Goal: Information Seeking & Learning: Learn about a topic

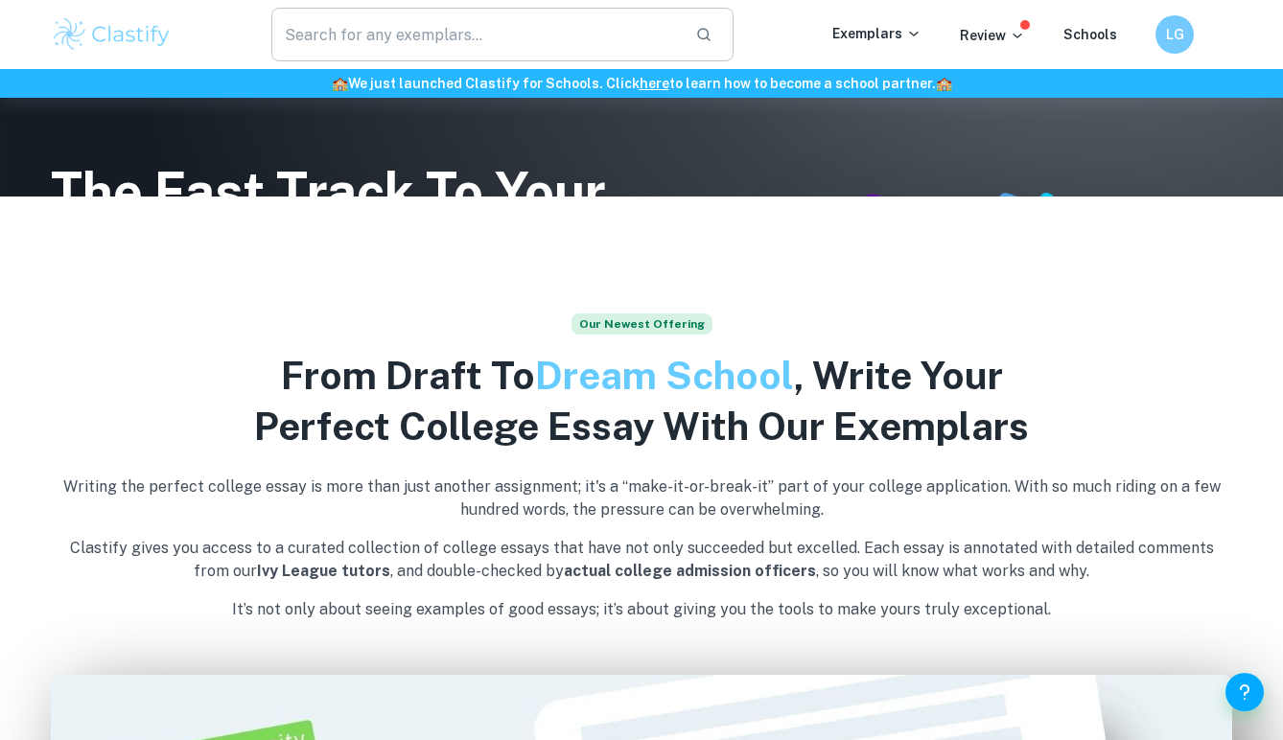
scroll to position [571, 0]
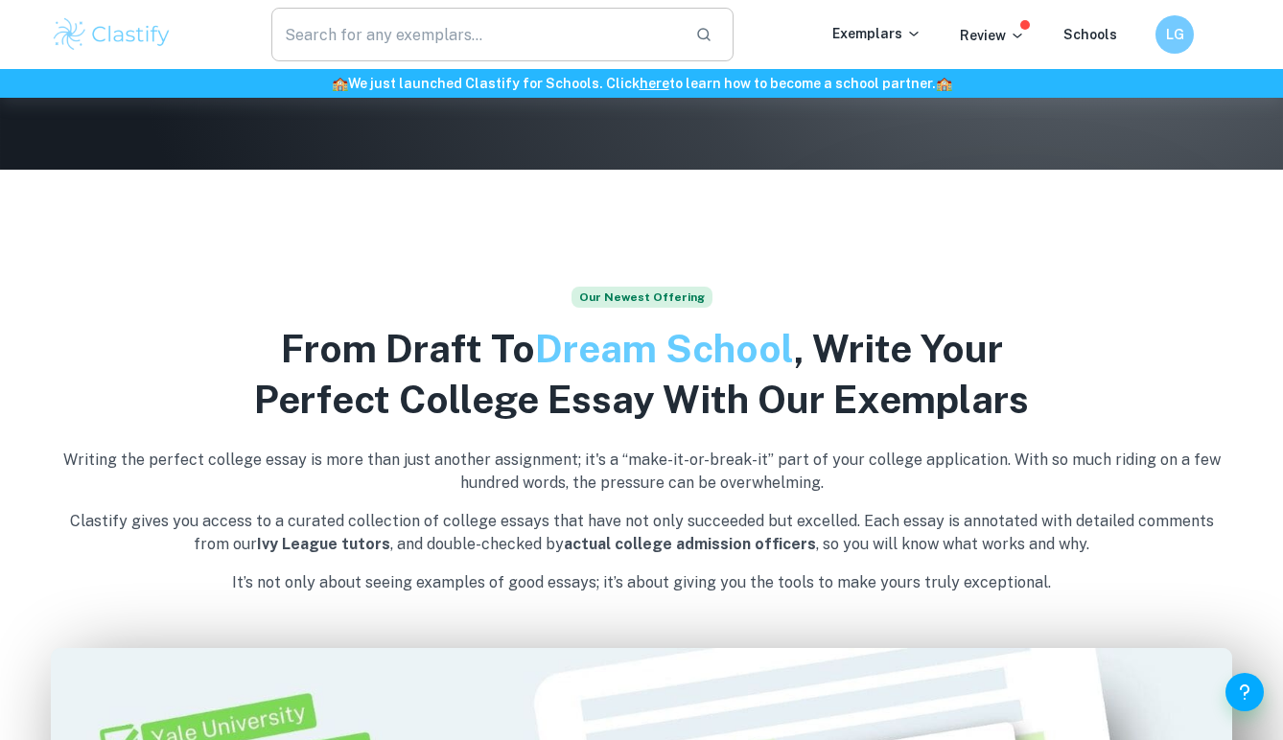
click at [399, 22] on input "text" at bounding box center [475, 35] width 408 height 54
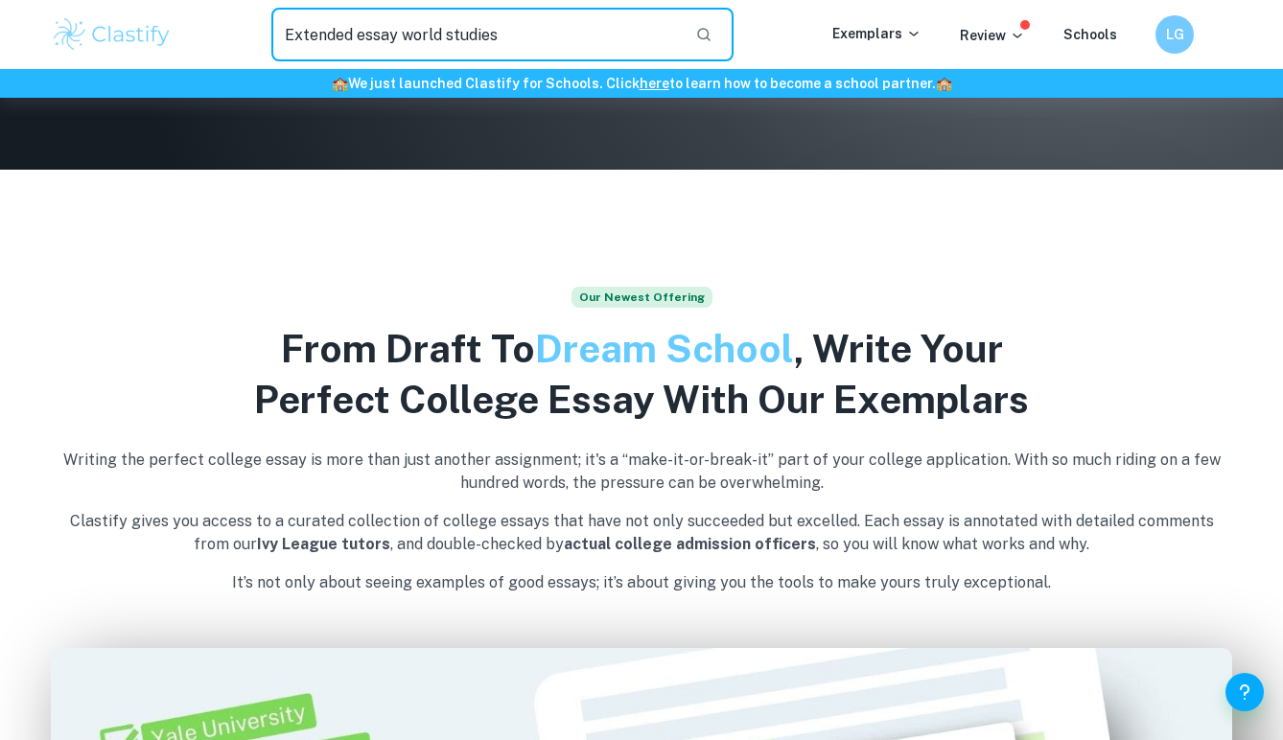
type input "Extended essay world studies"
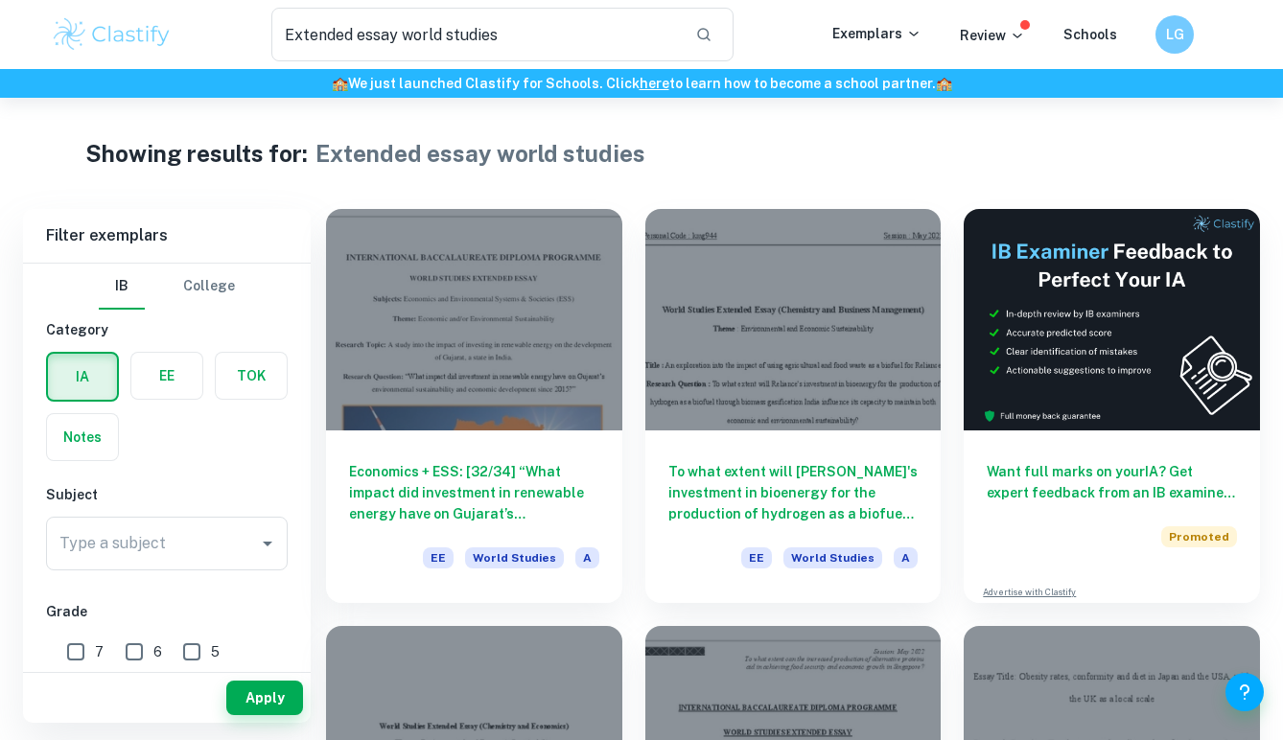
click at [161, 378] on label "button" at bounding box center [166, 376] width 71 height 46
click at [0, 0] on input "radio" at bounding box center [0, 0] width 0 height 0
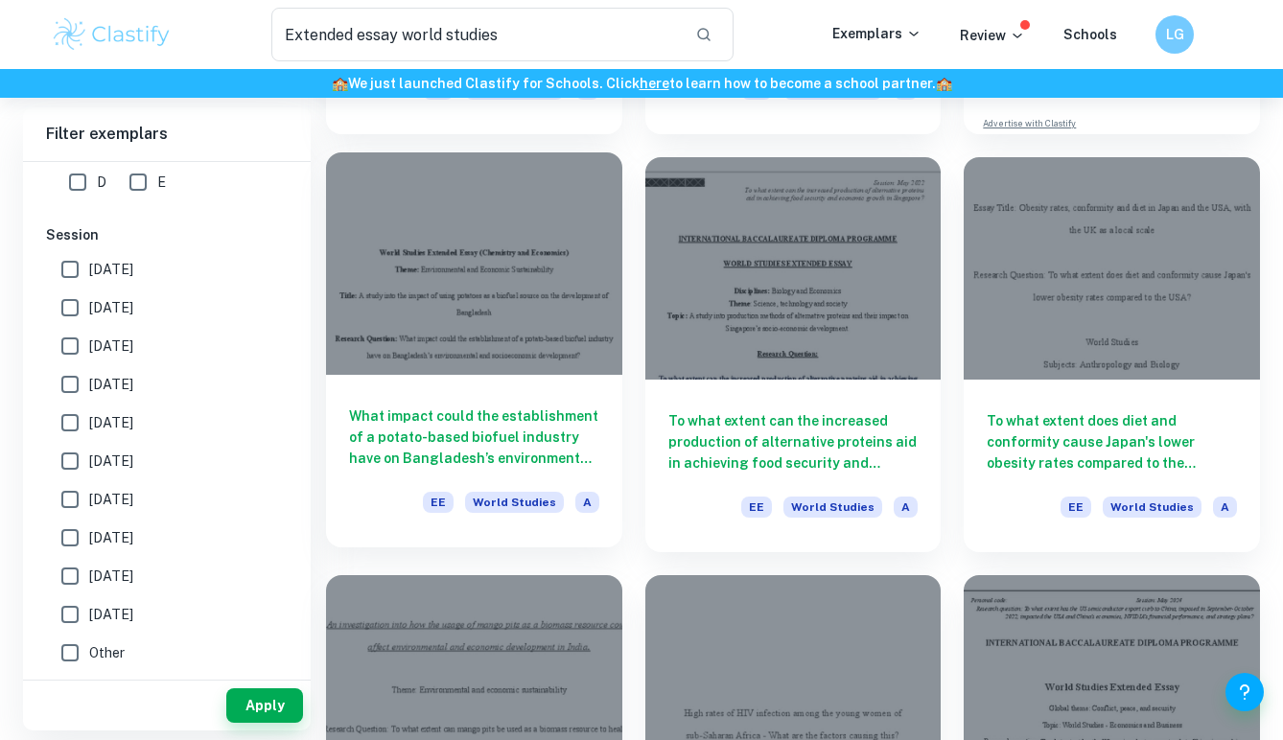
scroll to position [470, 0]
click at [561, 468] on div "What impact could the establishment of a potato-based biofuel industry have on …" at bounding box center [474, 460] width 296 height 173
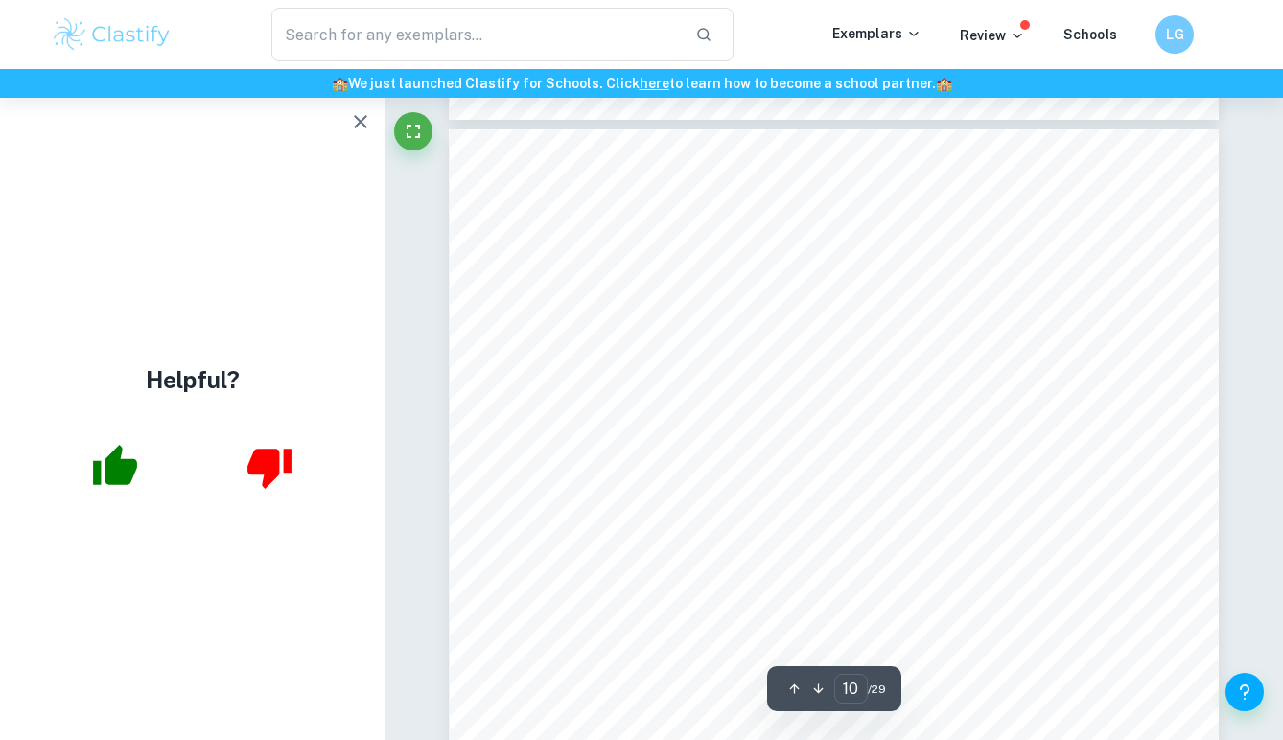
scroll to position [9993, 0]
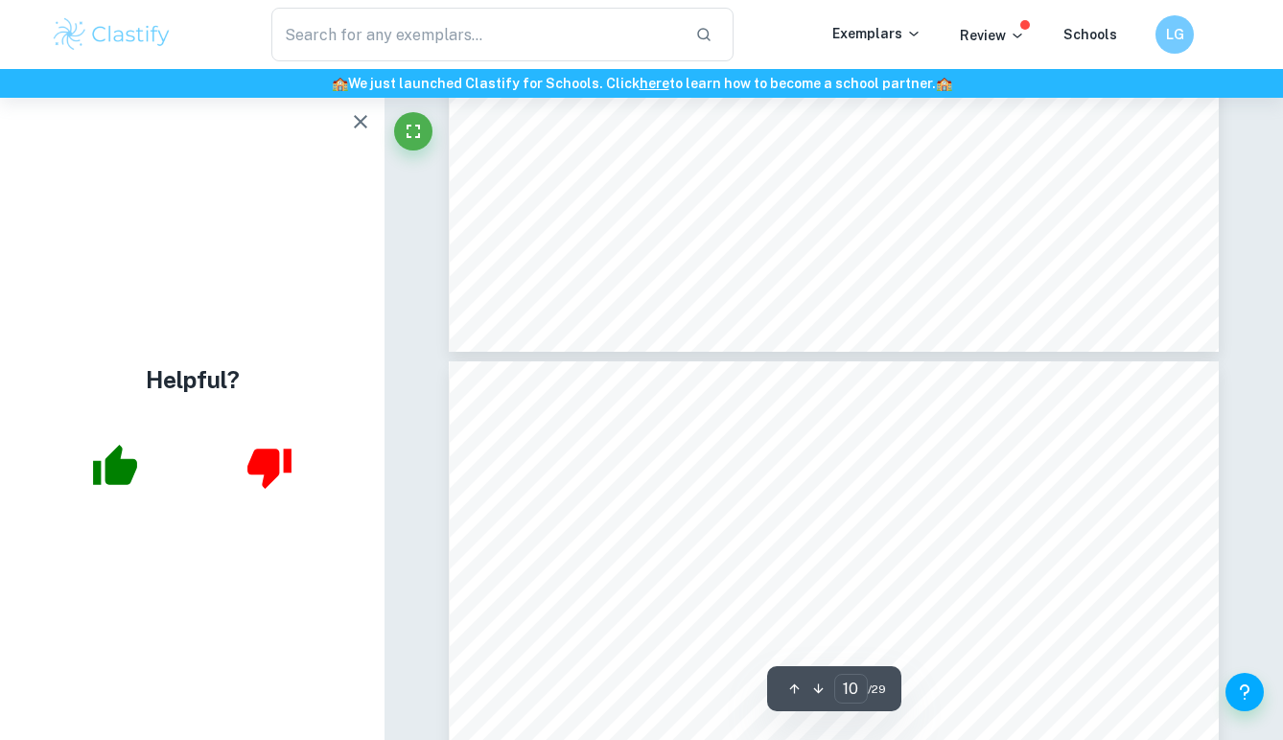
type input "11"
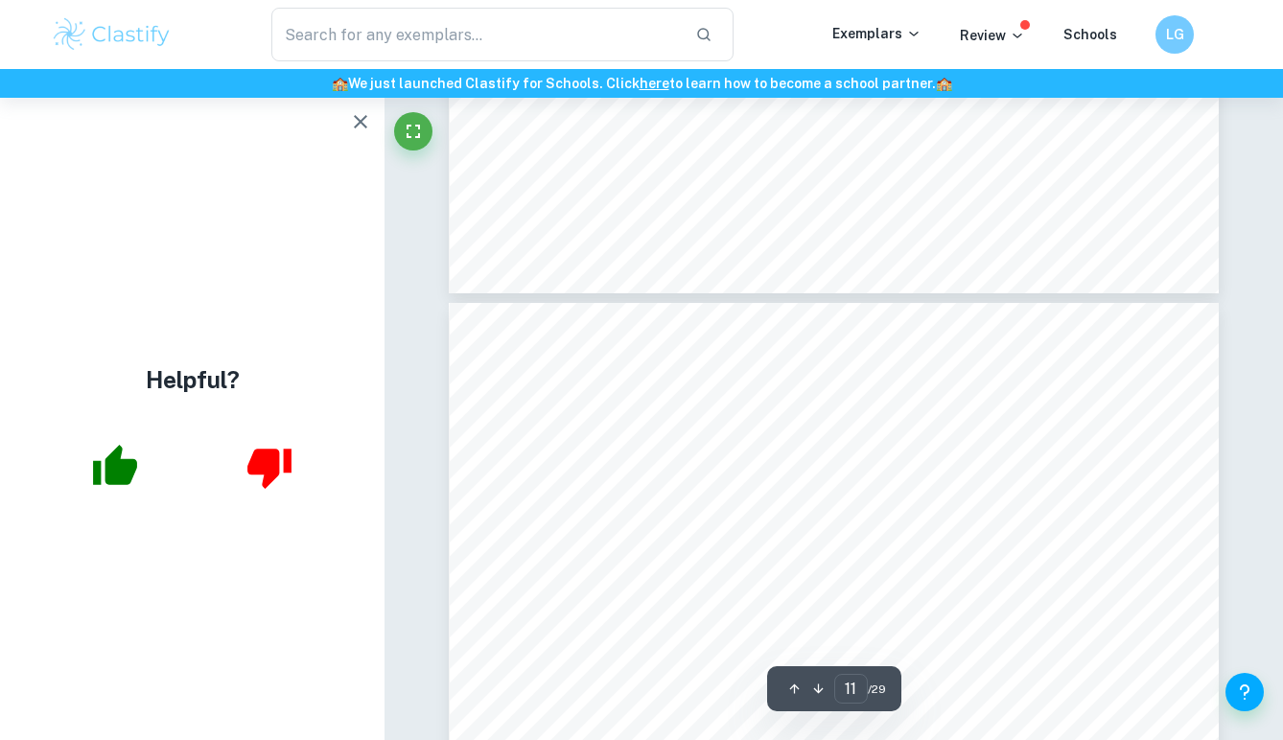
scroll to position [10949, 0]
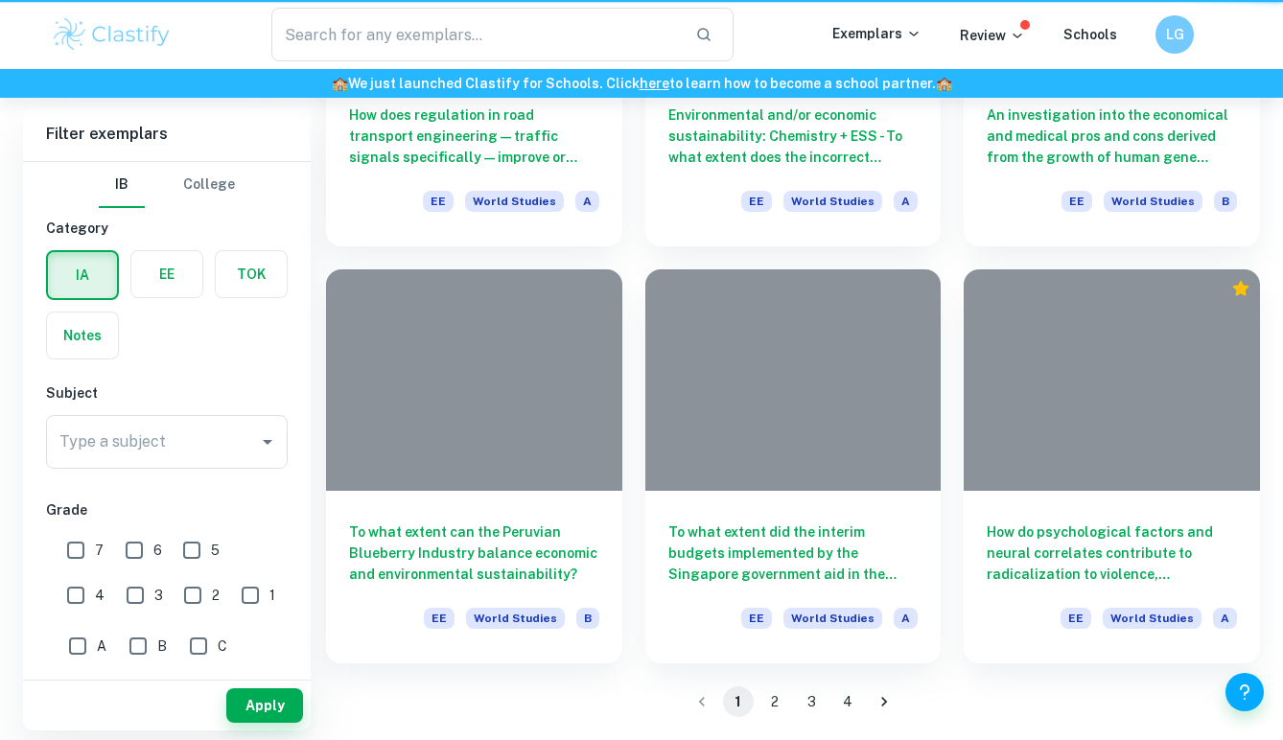
type input "Extended essay world studies"
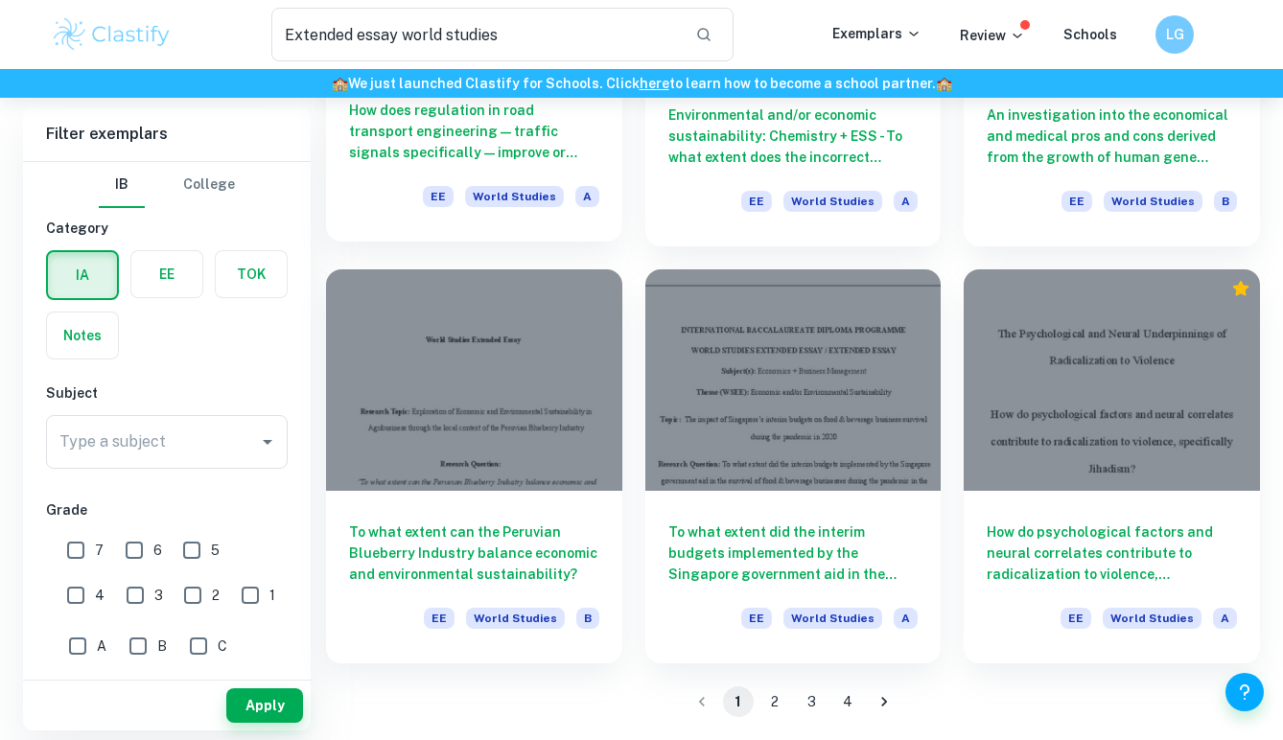
scroll to position [2445, 0]
click at [783, 699] on button "2" at bounding box center [774, 702] width 31 height 31
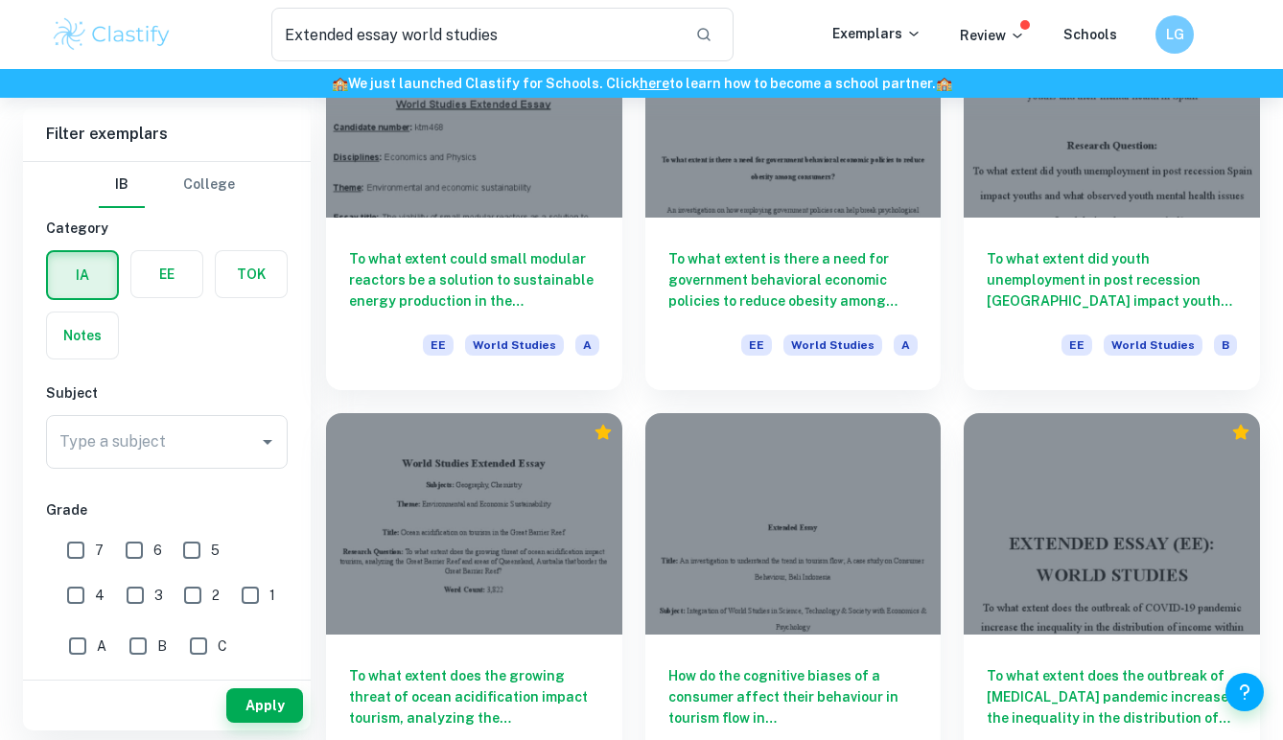
scroll to position [634, 0]
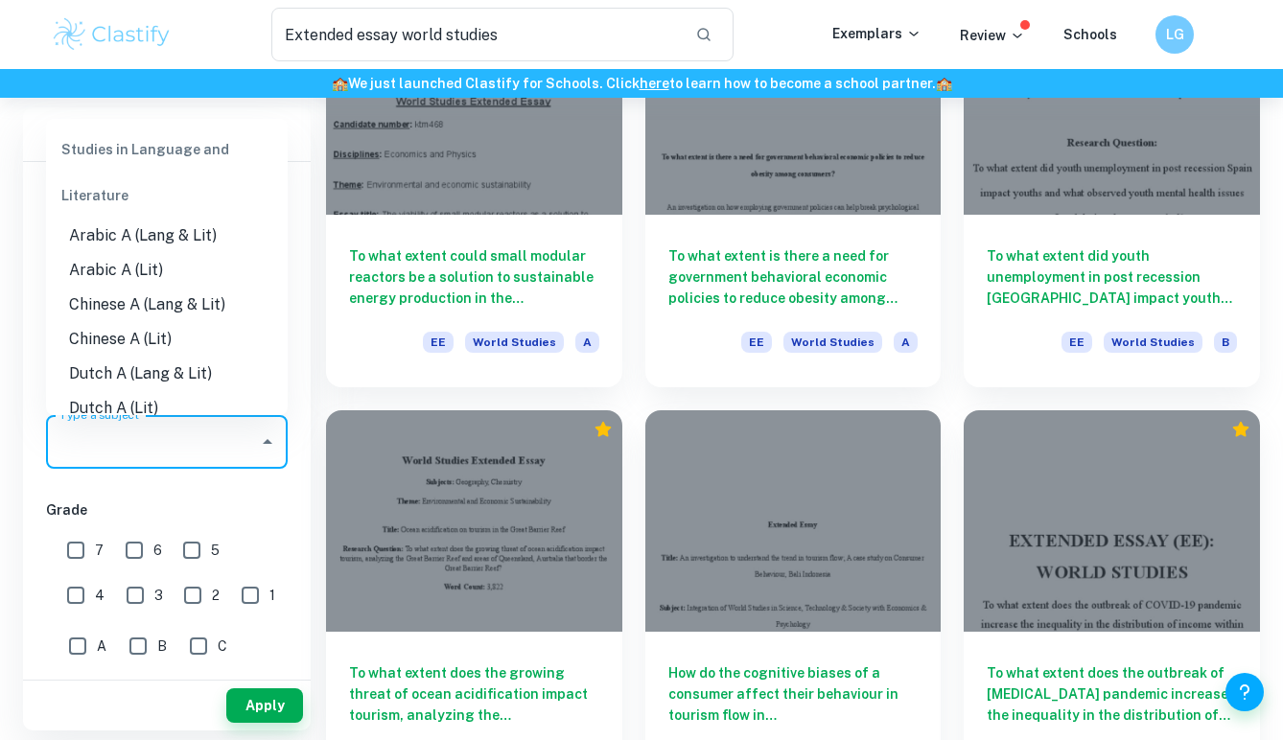
click at [150, 442] on div "Type a subject Type a subject" at bounding box center [167, 442] width 242 height 54
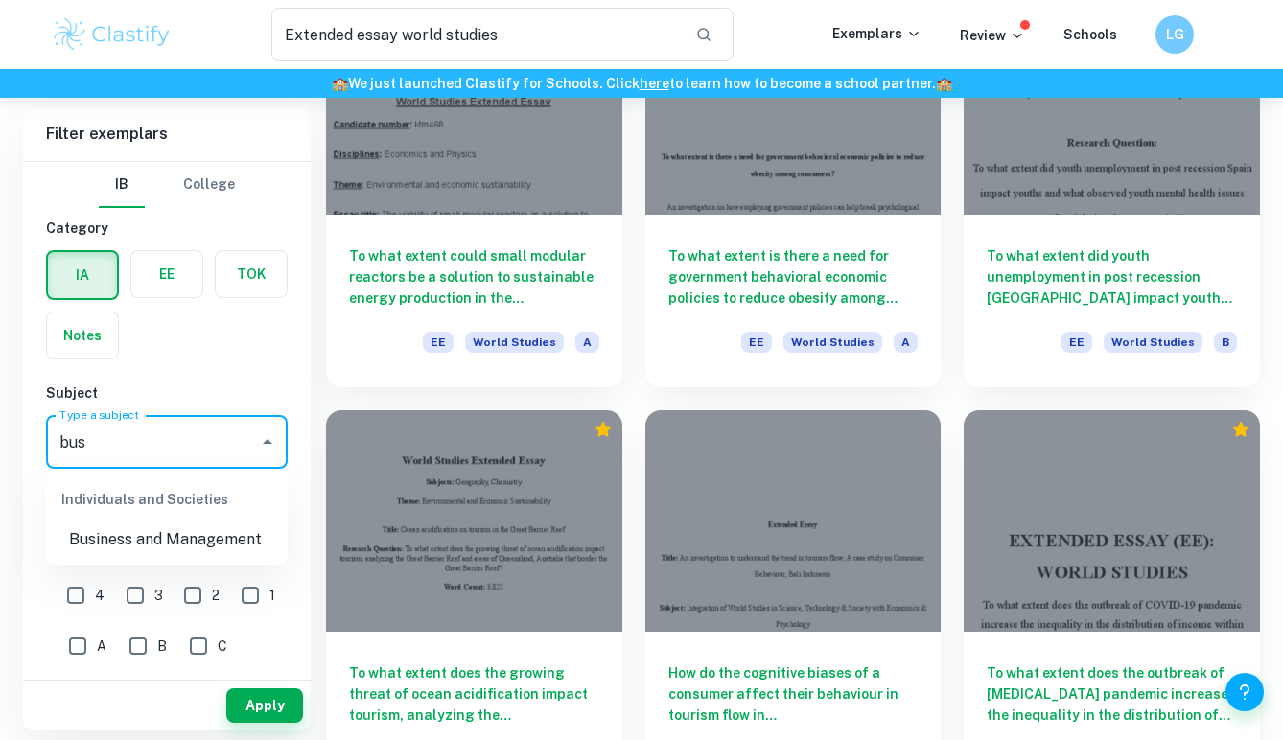
click at [147, 529] on li "Business and Management" at bounding box center [167, 540] width 242 height 35
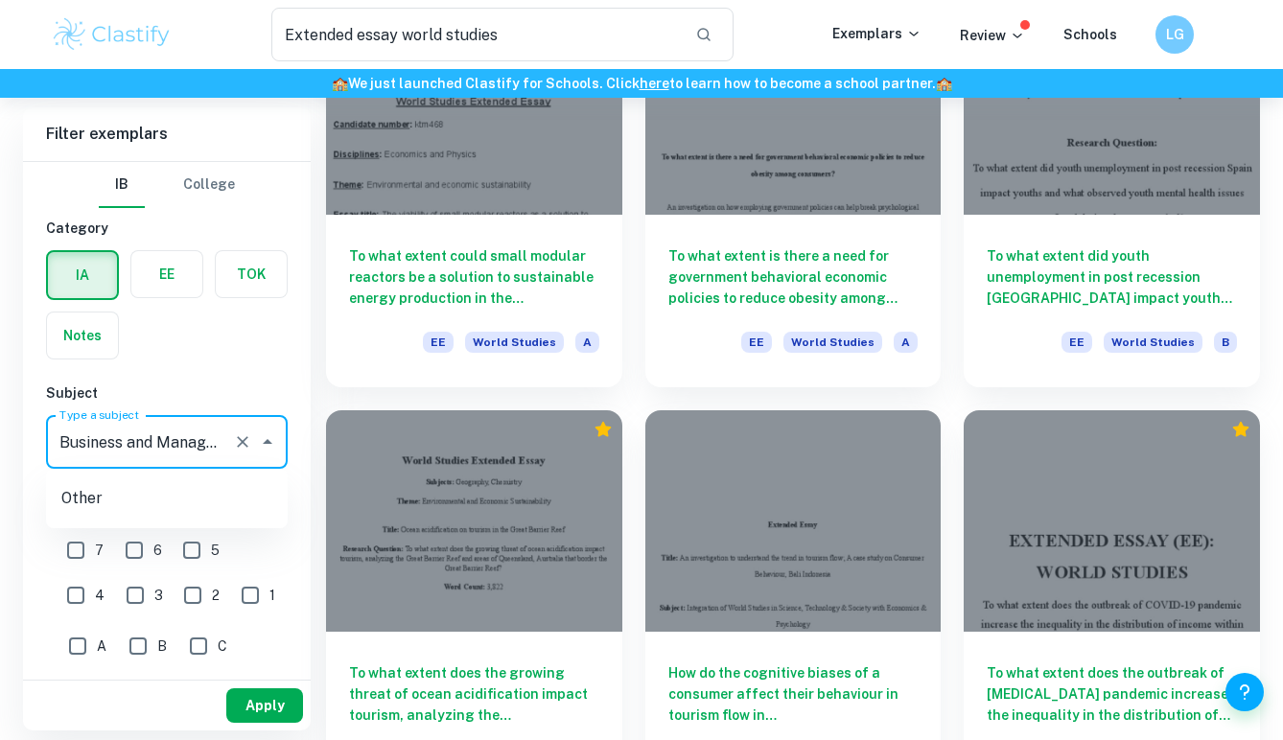
type input "Business and Management"
click at [279, 706] on button "Apply" at bounding box center [264, 705] width 77 height 35
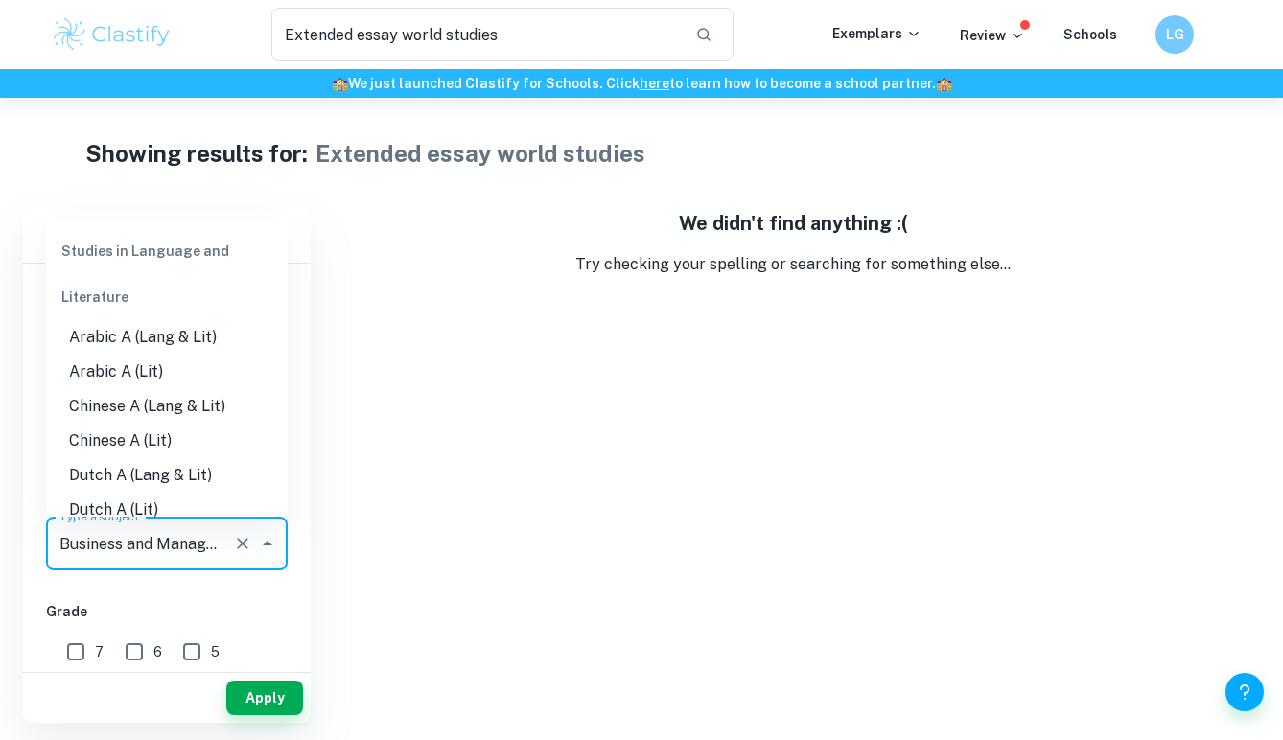
click at [209, 543] on input "Business and Management" at bounding box center [140, 543] width 171 height 36
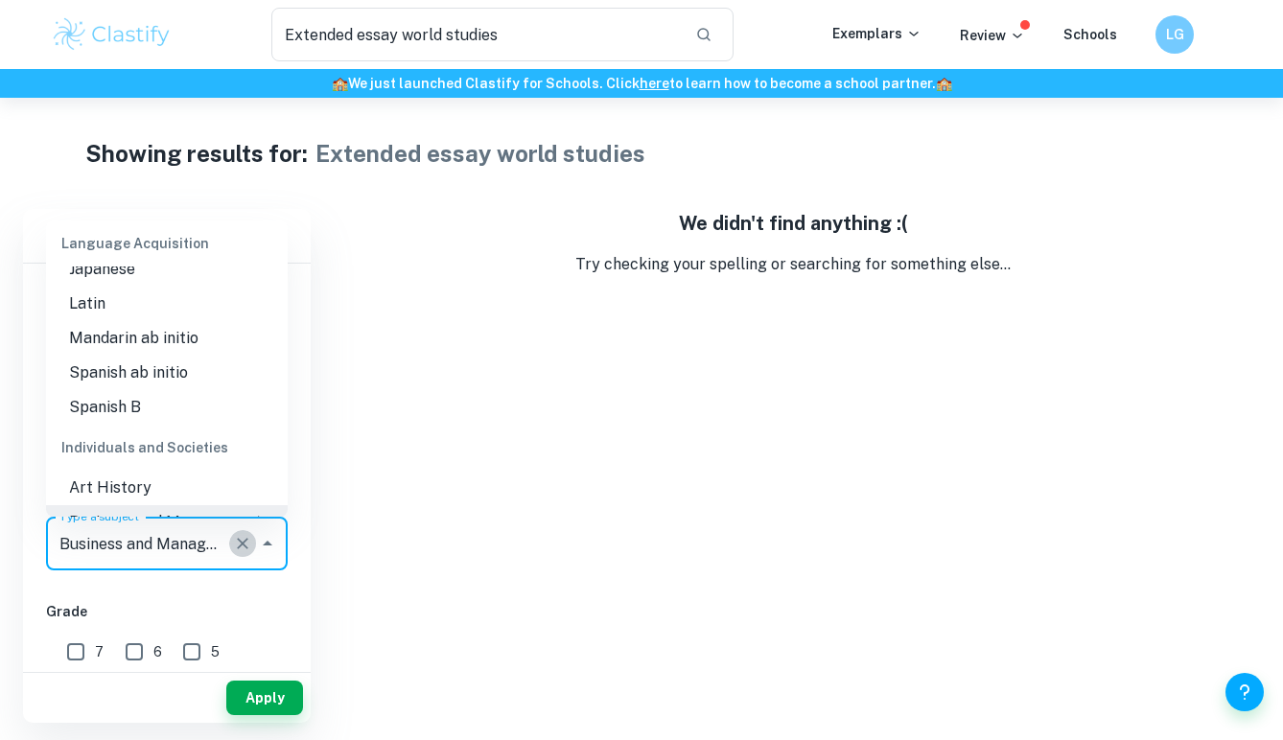
click at [243, 544] on icon "Clear" at bounding box center [243, 544] width 12 height 12
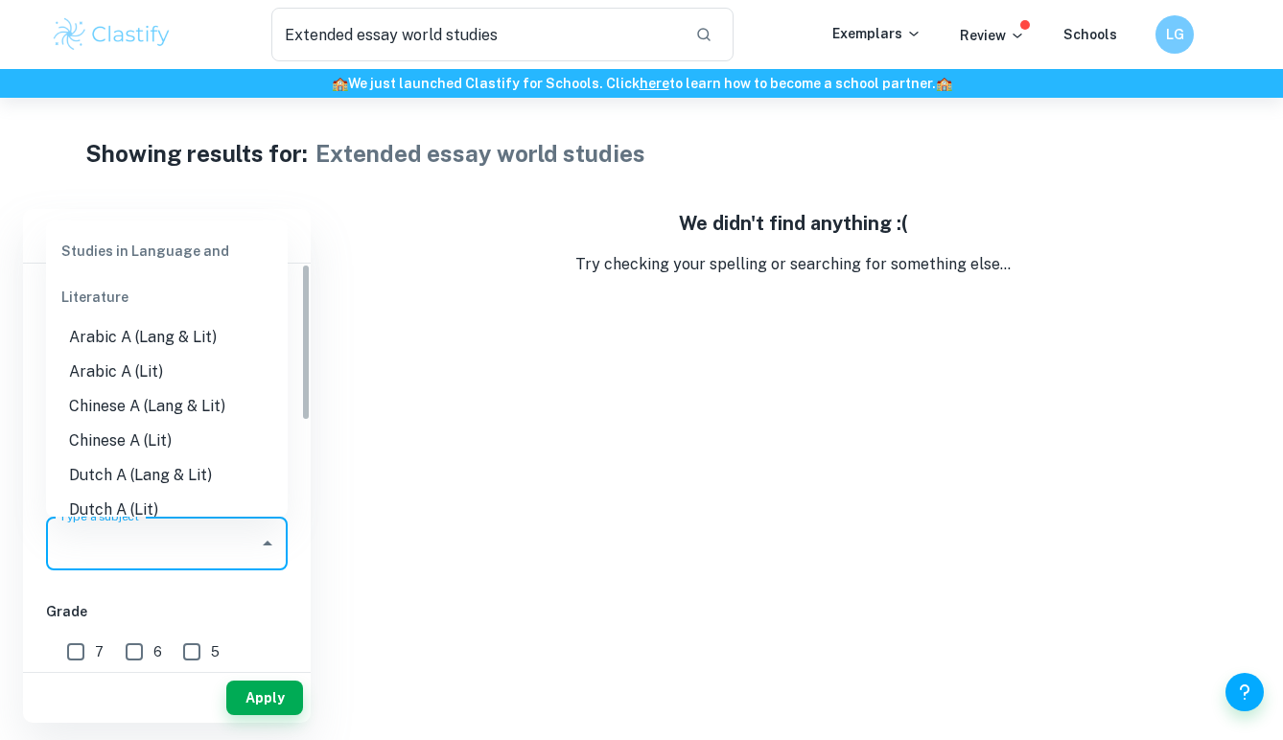
click at [217, 544] on input "Type a subject" at bounding box center [153, 543] width 196 height 36
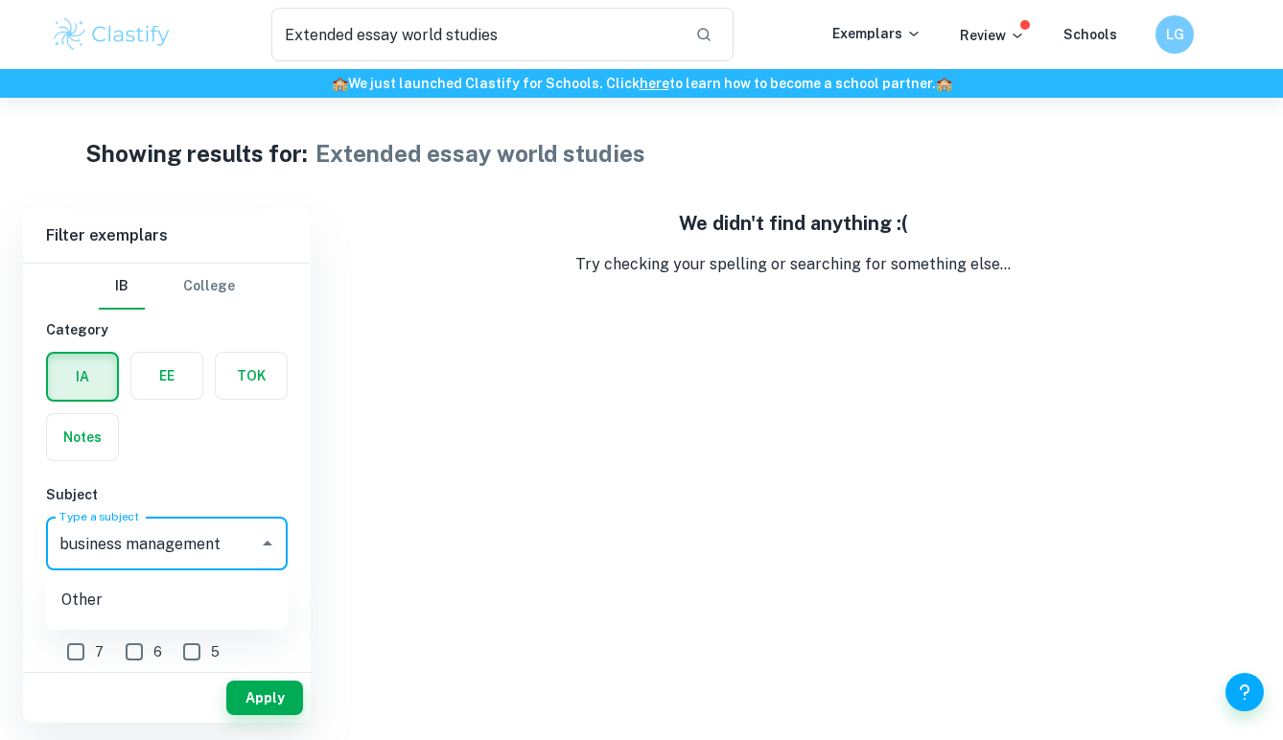
type input "business management"
click at [144, 394] on label "button" at bounding box center [166, 376] width 71 height 46
click at [0, 0] on input "radio" at bounding box center [0, 0] width 0 height 0
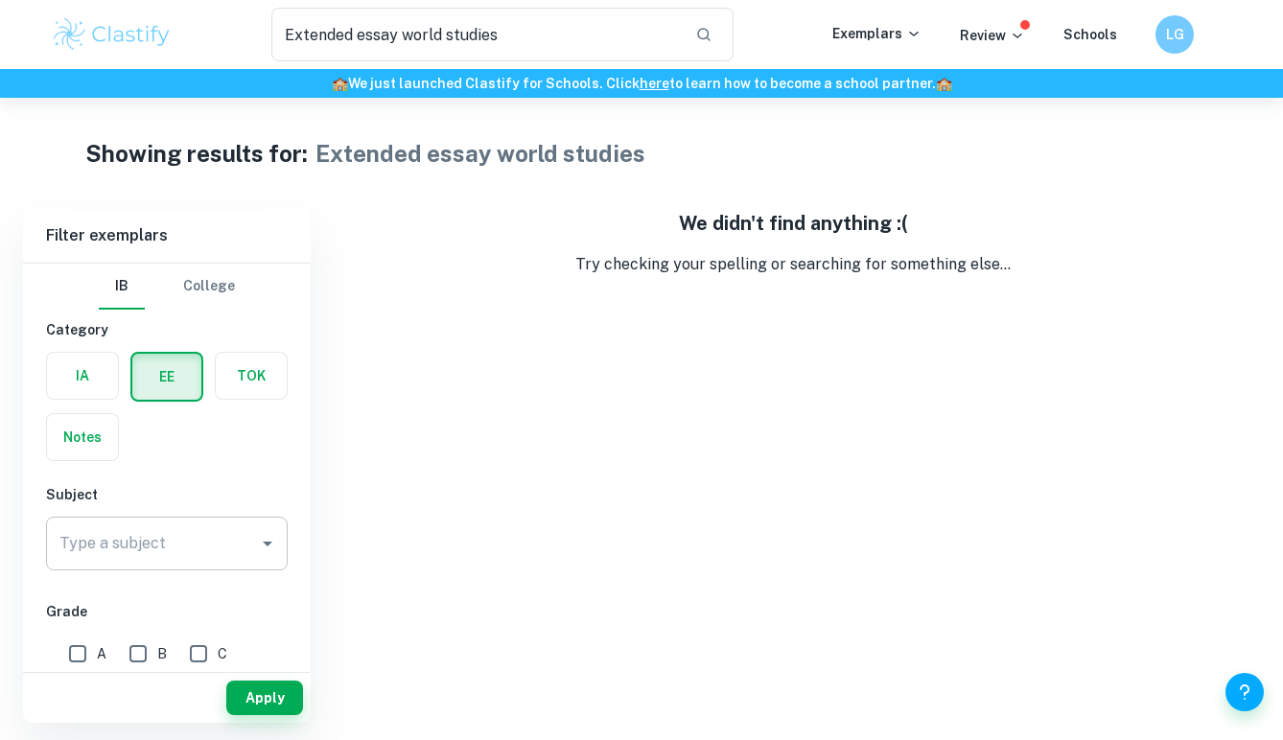
click at [156, 559] on input "Type a subject" at bounding box center [153, 543] width 196 height 36
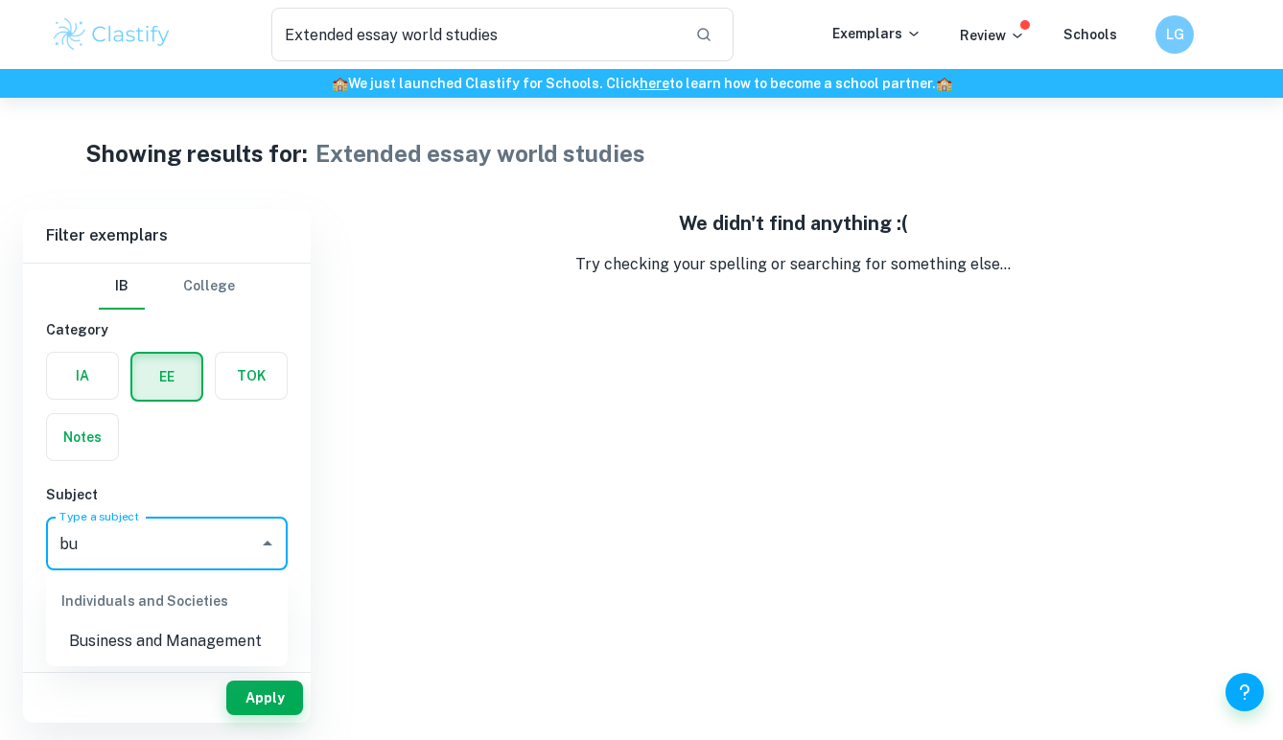
type input "b"
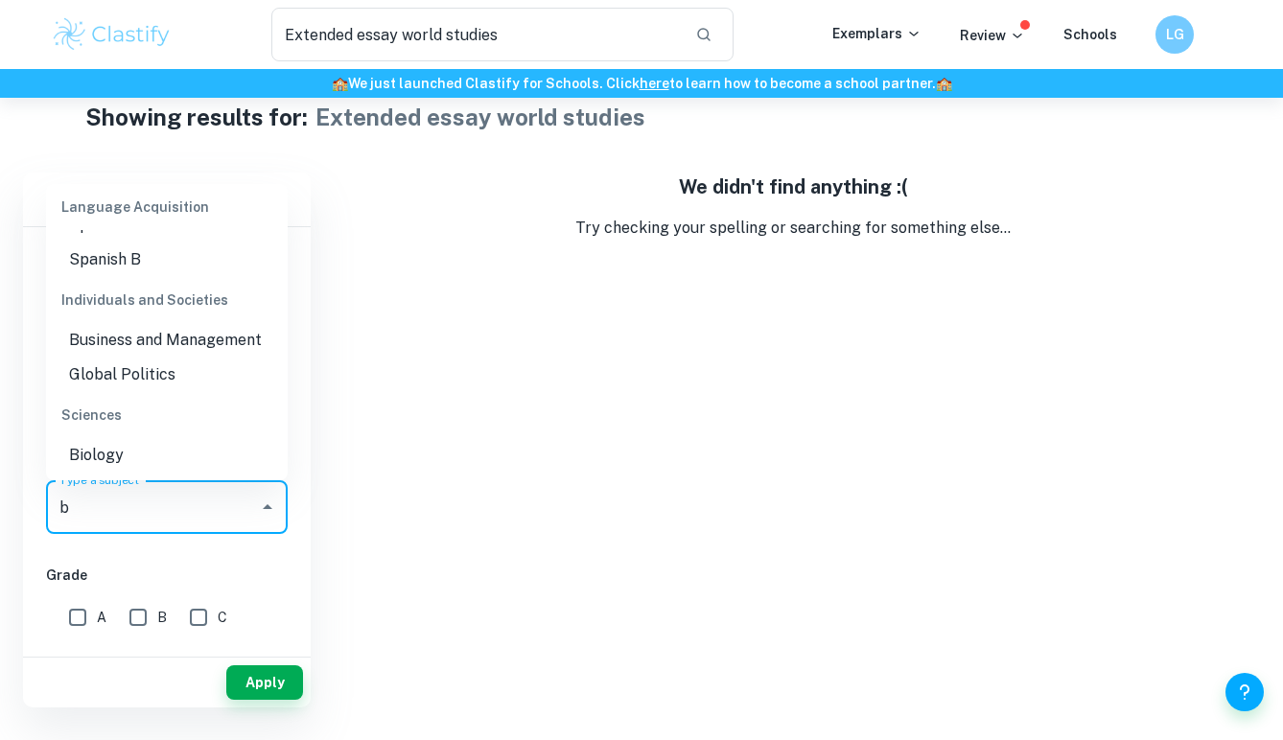
scroll to position [20, 0]
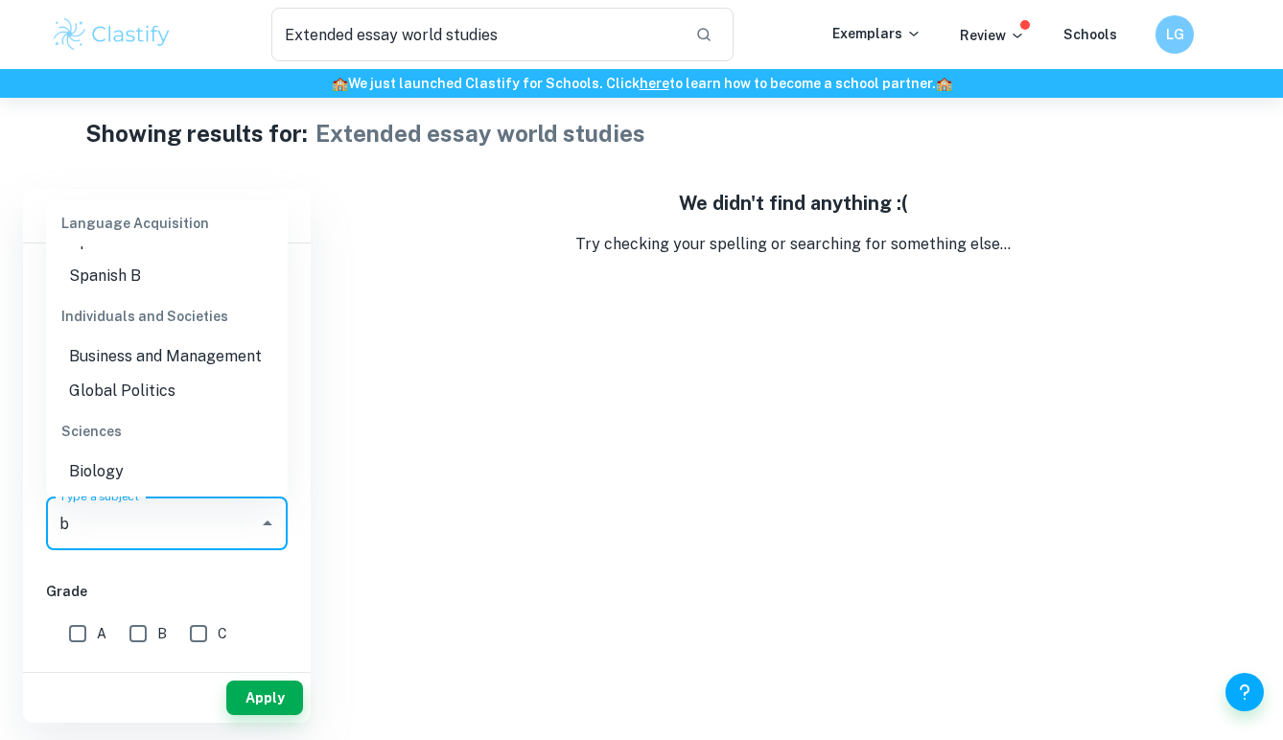
click at [115, 357] on li "Business and Management" at bounding box center [167, 356] width 242 height 35
type input "Business and Management"
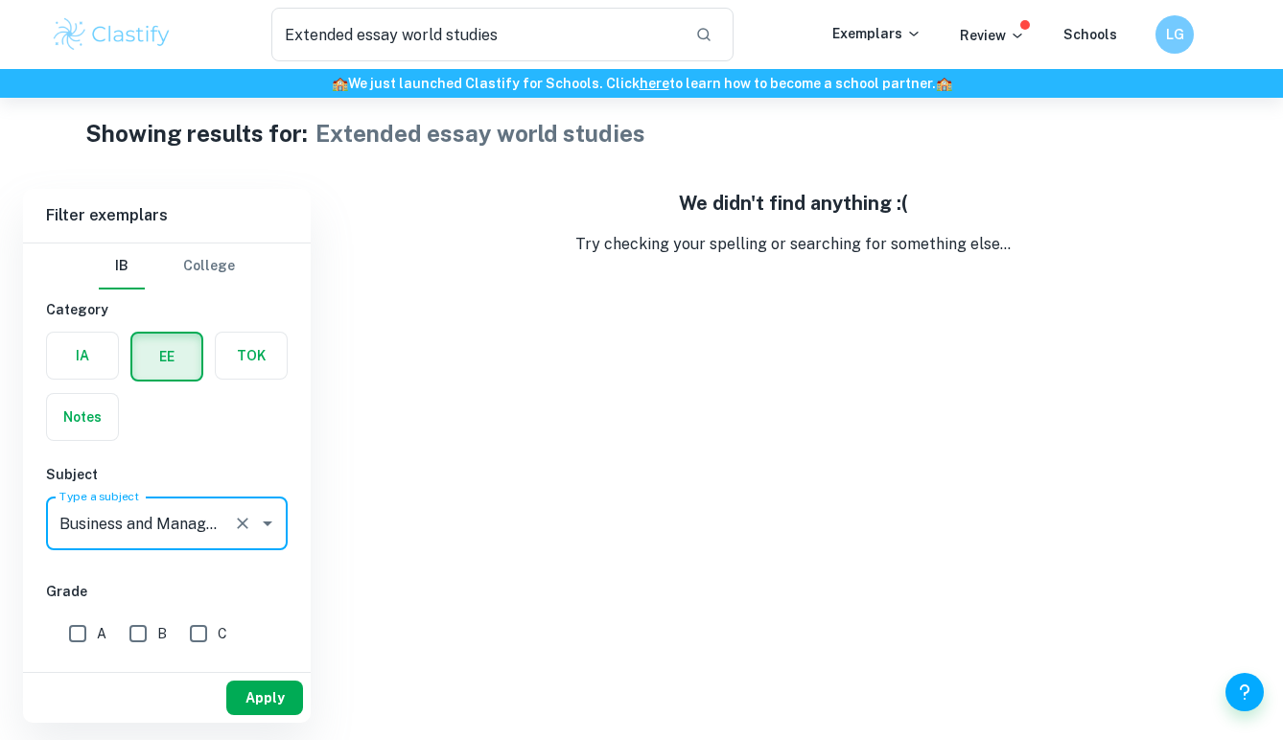
click at [239, 692] on button "Apply" at bounding box center [264, 698] width 77 height 35
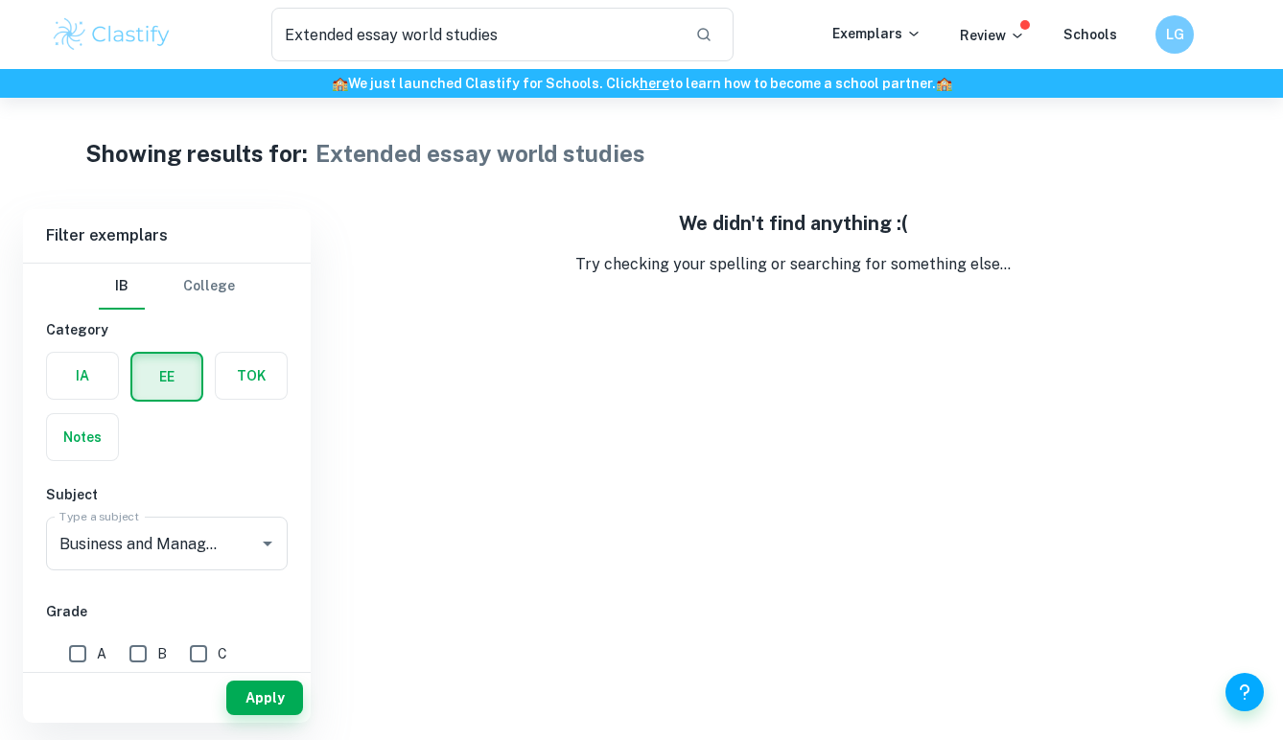
scroll to position [0, 0]
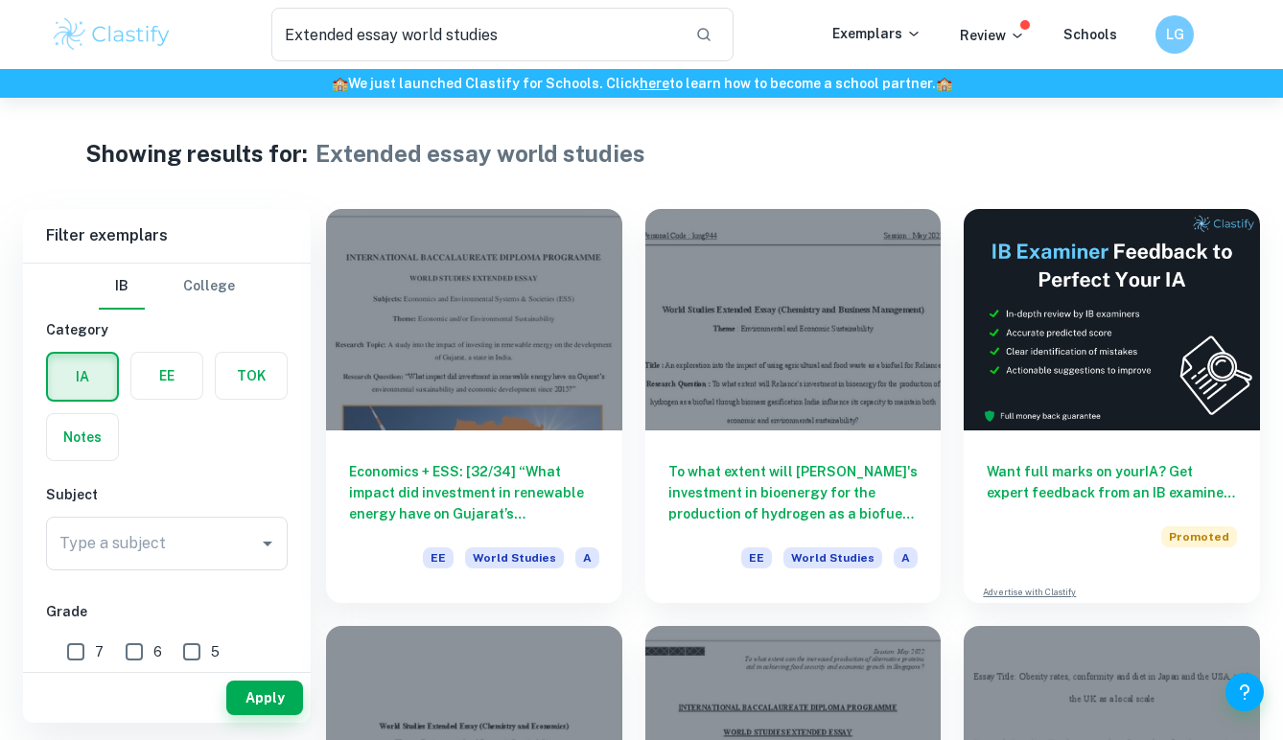
click at [159, 378] on label "button" at bounding box center [166, 376] width 71 height 46
click at [0, 0] on input "radio" at bounding box center [0, 0] width 0 height 0
click at [158, 534] on div "Type a subject Type a subject" at bounding box center [167, 544] width 242 height 54
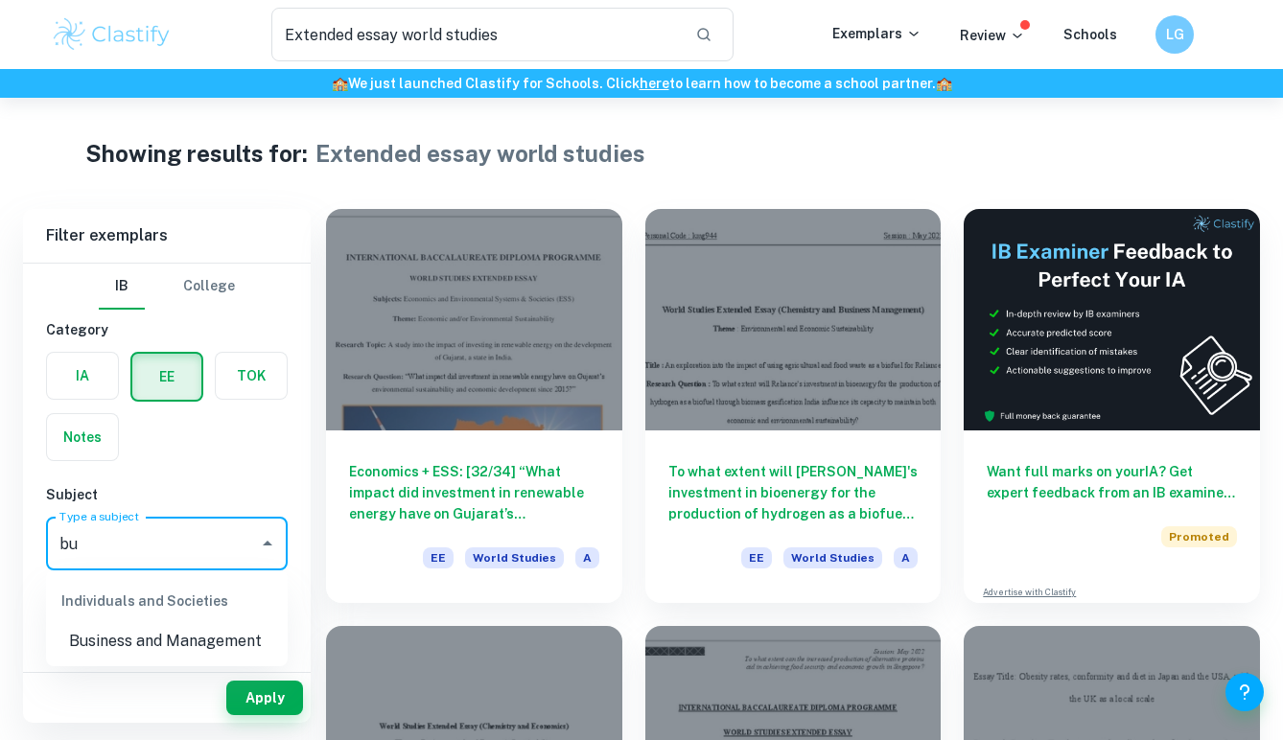
click at [175, 639] on li "Business and Management" at bounding box center [167, 641] width 242 height 35
click at [251, 688] on button "Apply" at bounding box center [264, 698] width 77 height 35
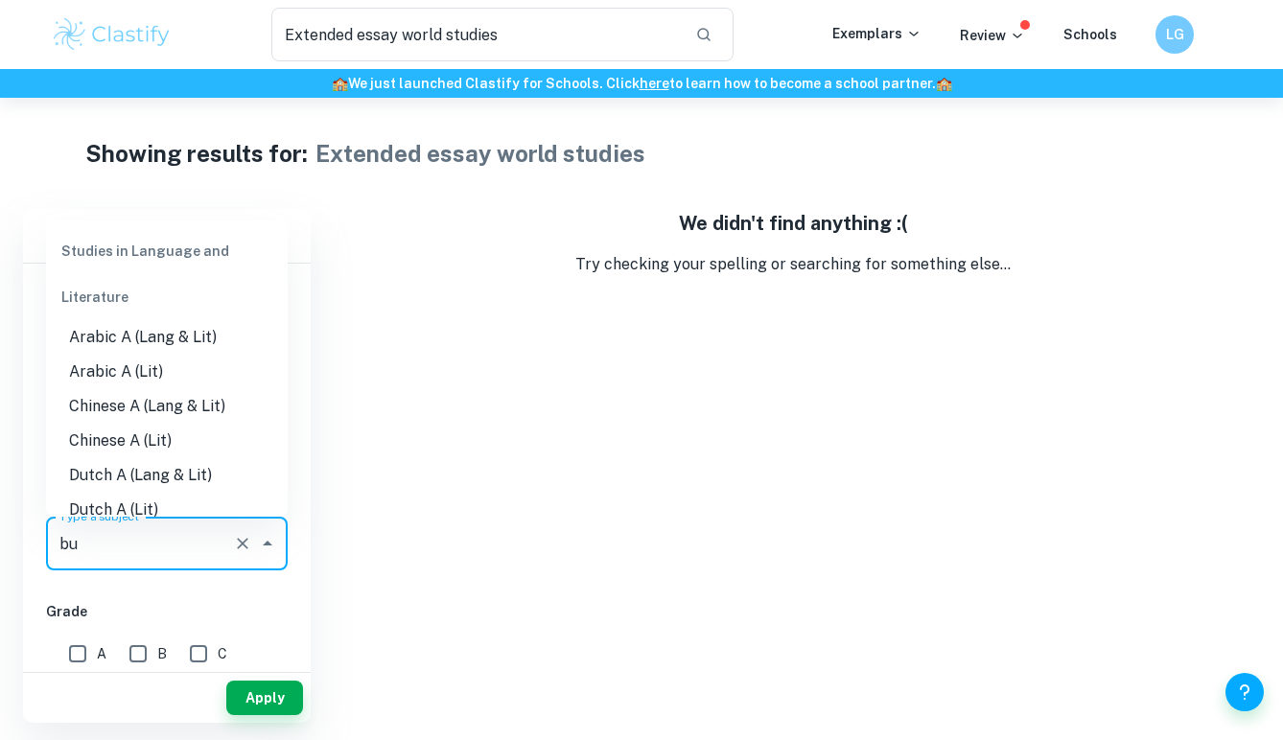
scroll to position [1518, 0]
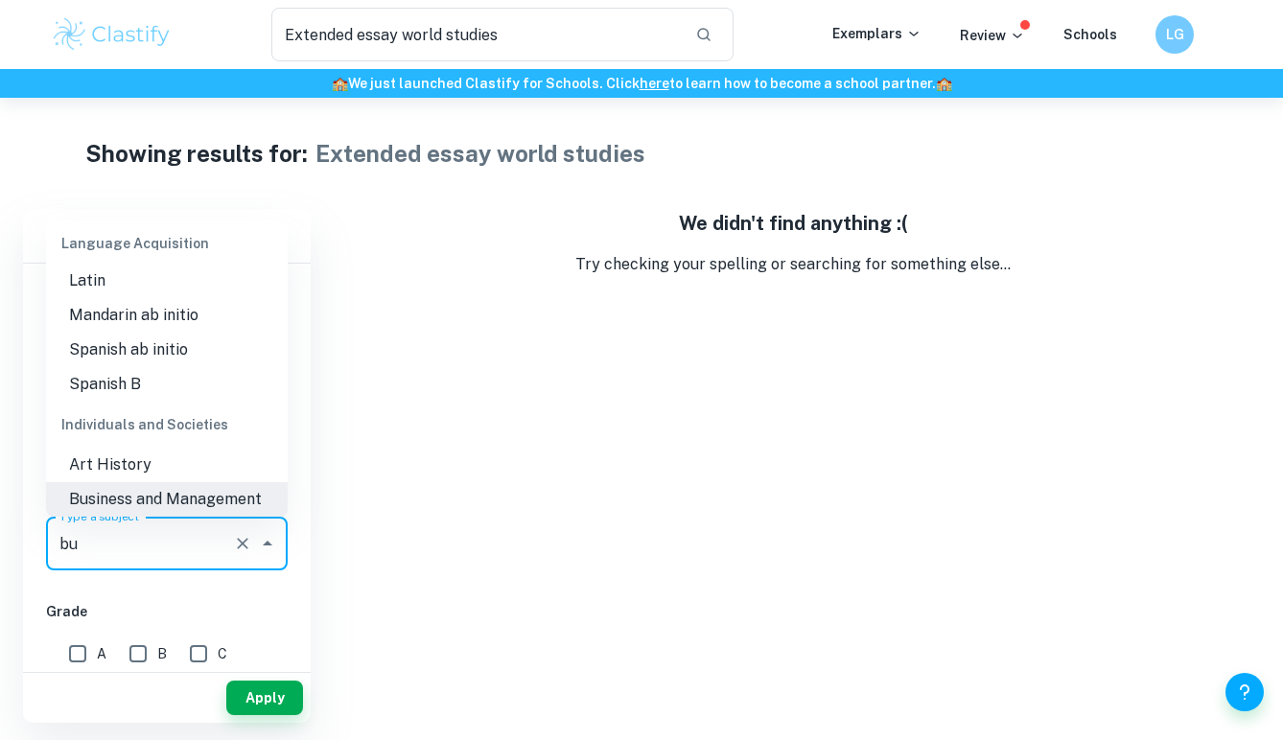
drag, startPoint x: 220, startPoint y: 545, endPoint x: 47, endPoint y: 535, distance: 172.9
click at [47, 535] on div "bu Type a subject" at bounding box center [167, 544] width 242 height 54
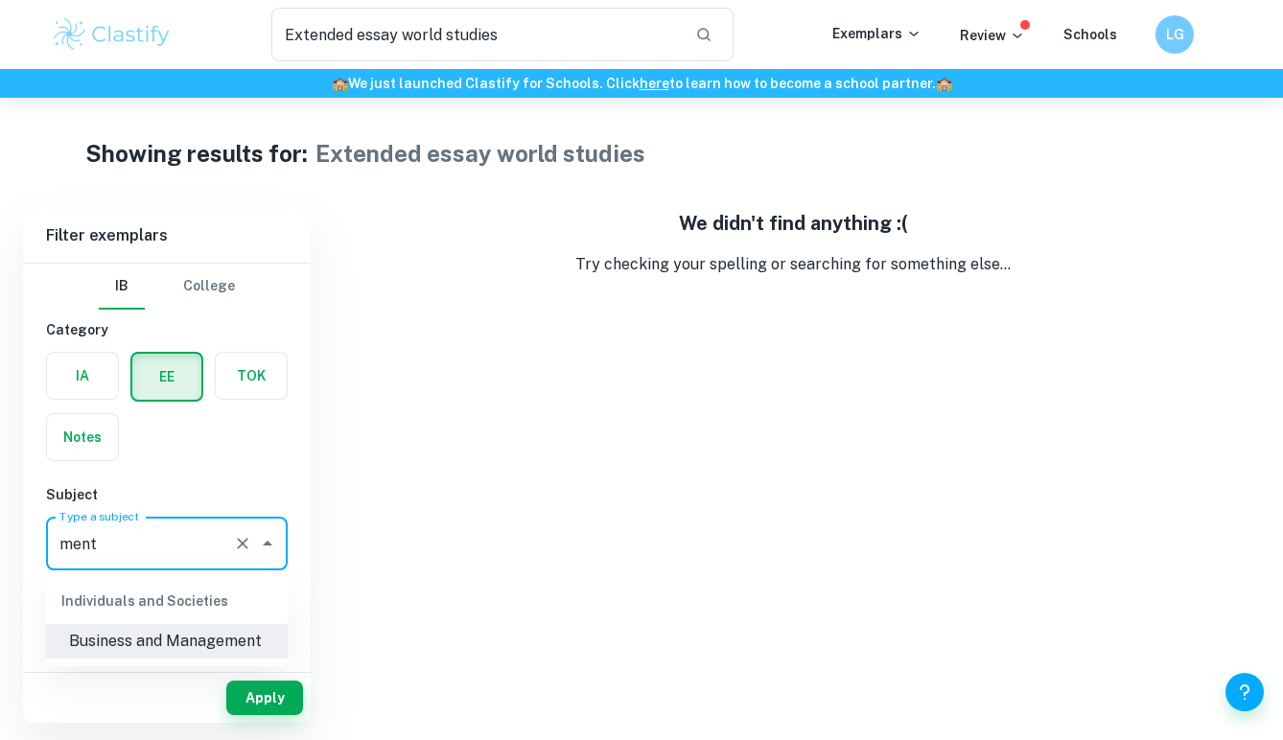
scroll to position [0, 0]
type input "m"
type input "geogr"
click at [77, 633] on li "Geography" at bounding box center [167, 641] width 242 height 35
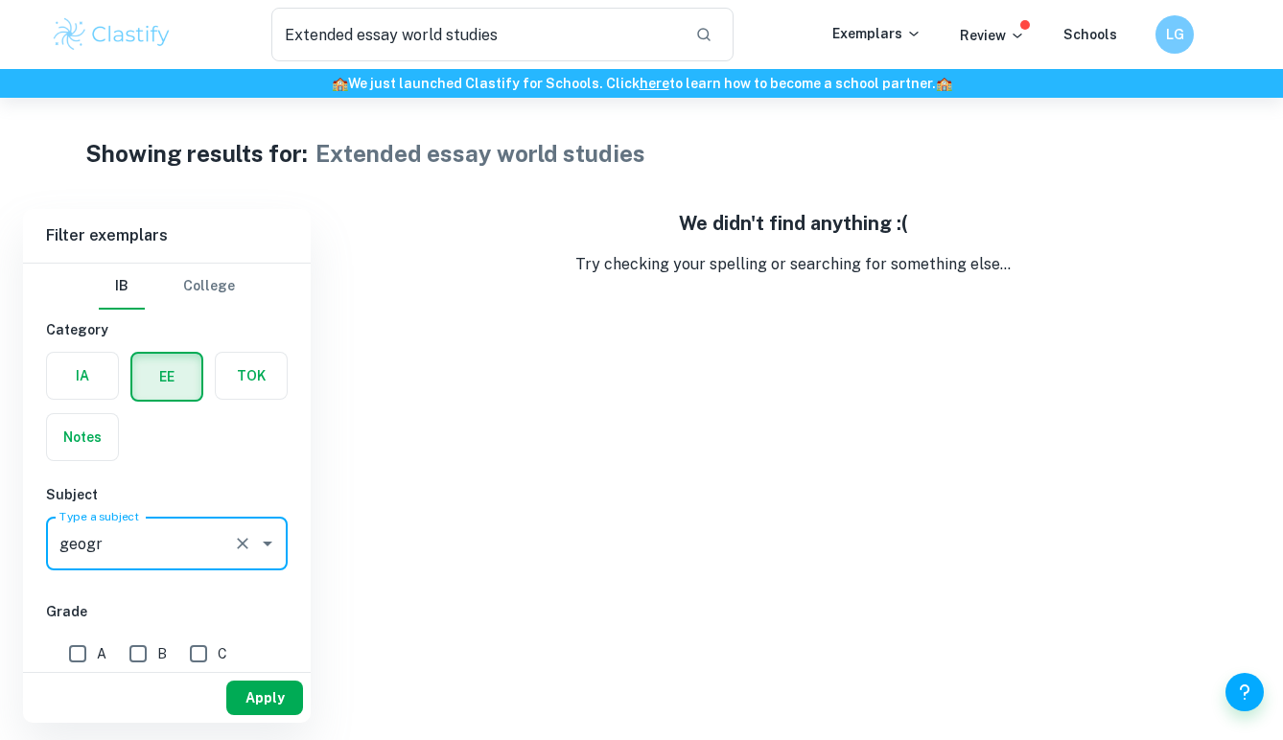
click at [260, 688] on button "Apply" at bounding box center [264, 698] width 77 height 35
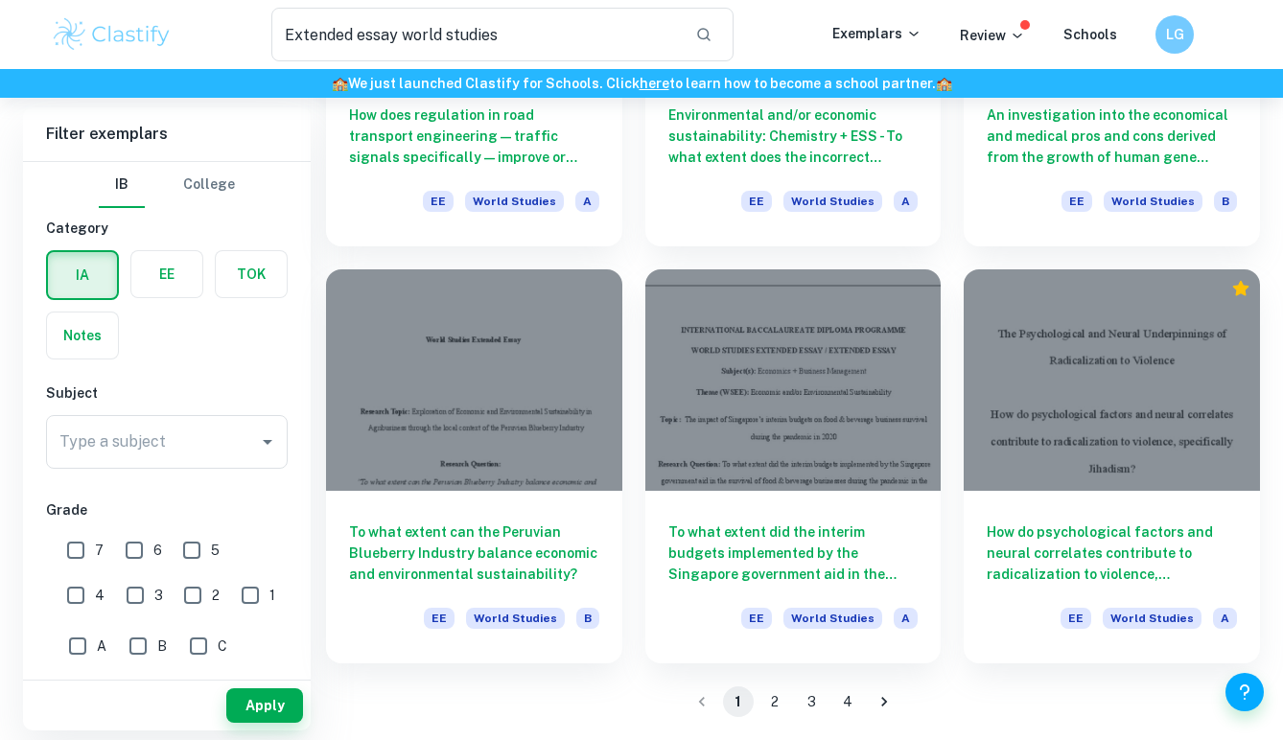
scroll to position [2445, 0]
click at [808, 711] on button "3" at bounding box center [811, 702] width 31 height 31
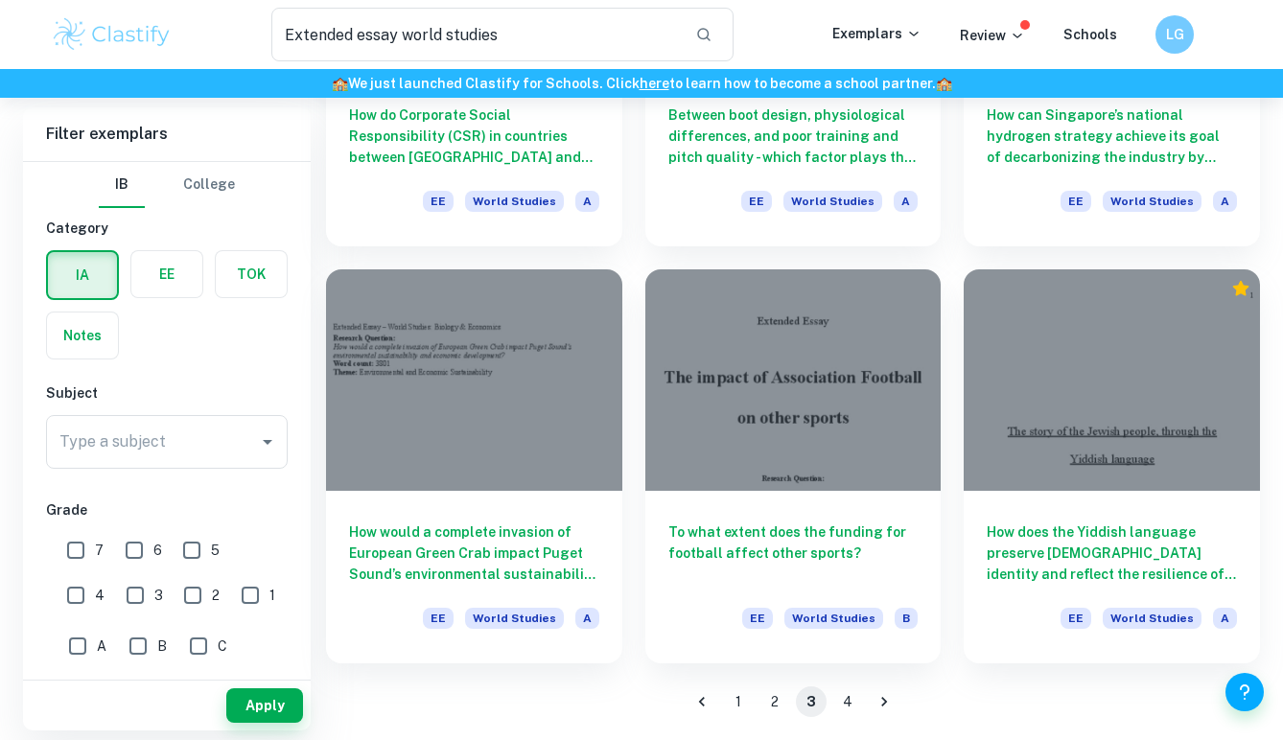
scroll to position [2445, 0]
click at [846, 699] on button "4" at bounding box center [847, 702] width 31 height 31
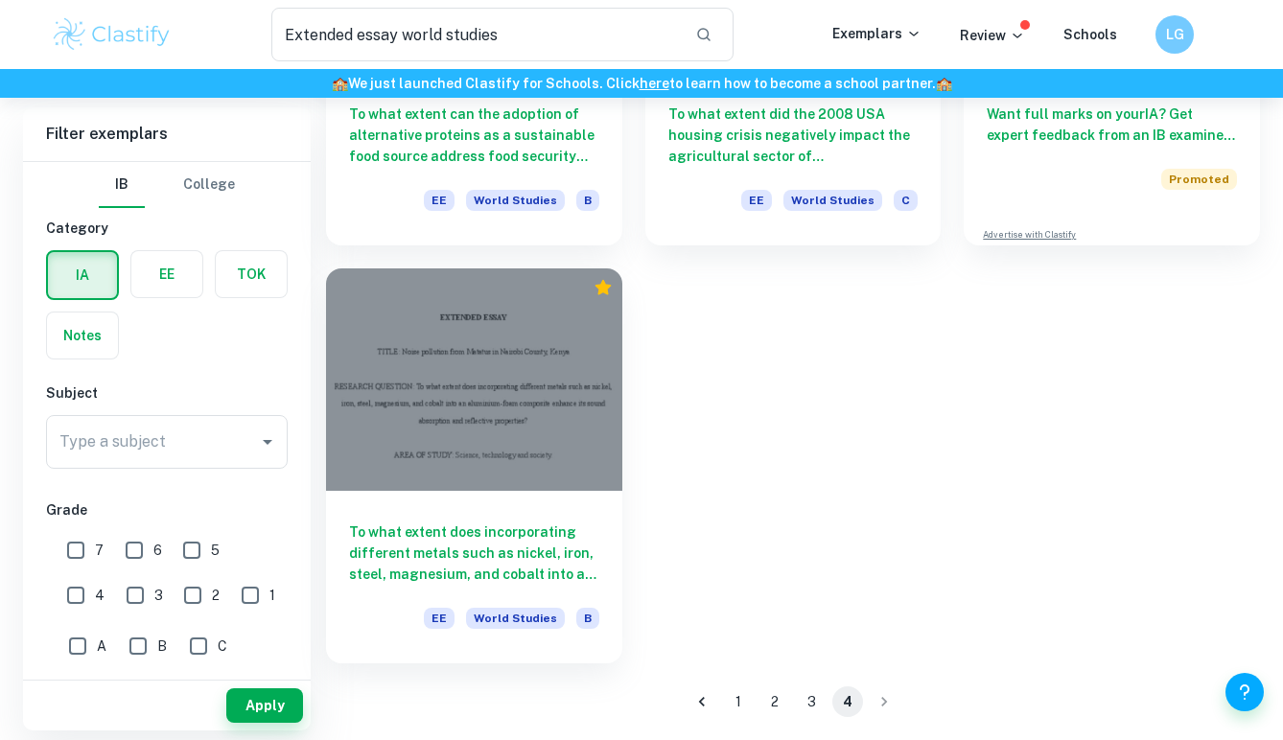
scroll to position [358, 0]
click at [769, 699] on button "2" at bounding box center [774, 702] width 31 height 31
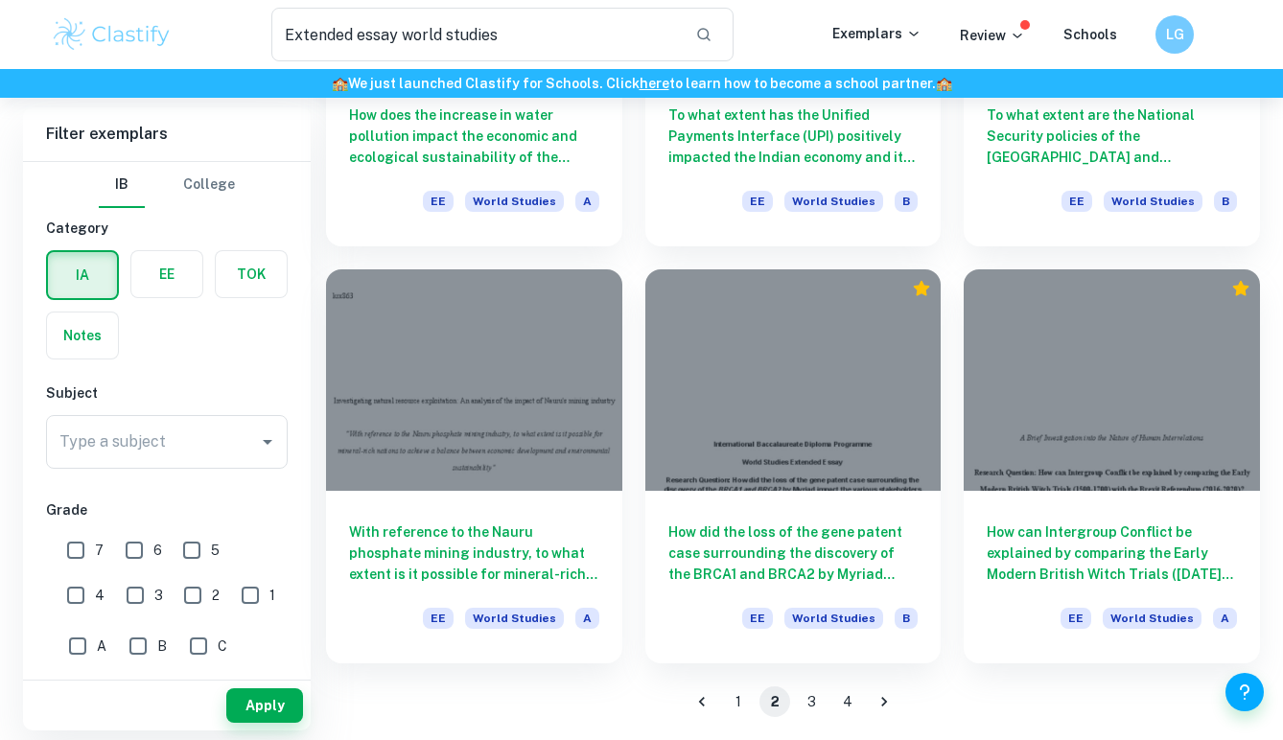
scroll to position [2445, 0]
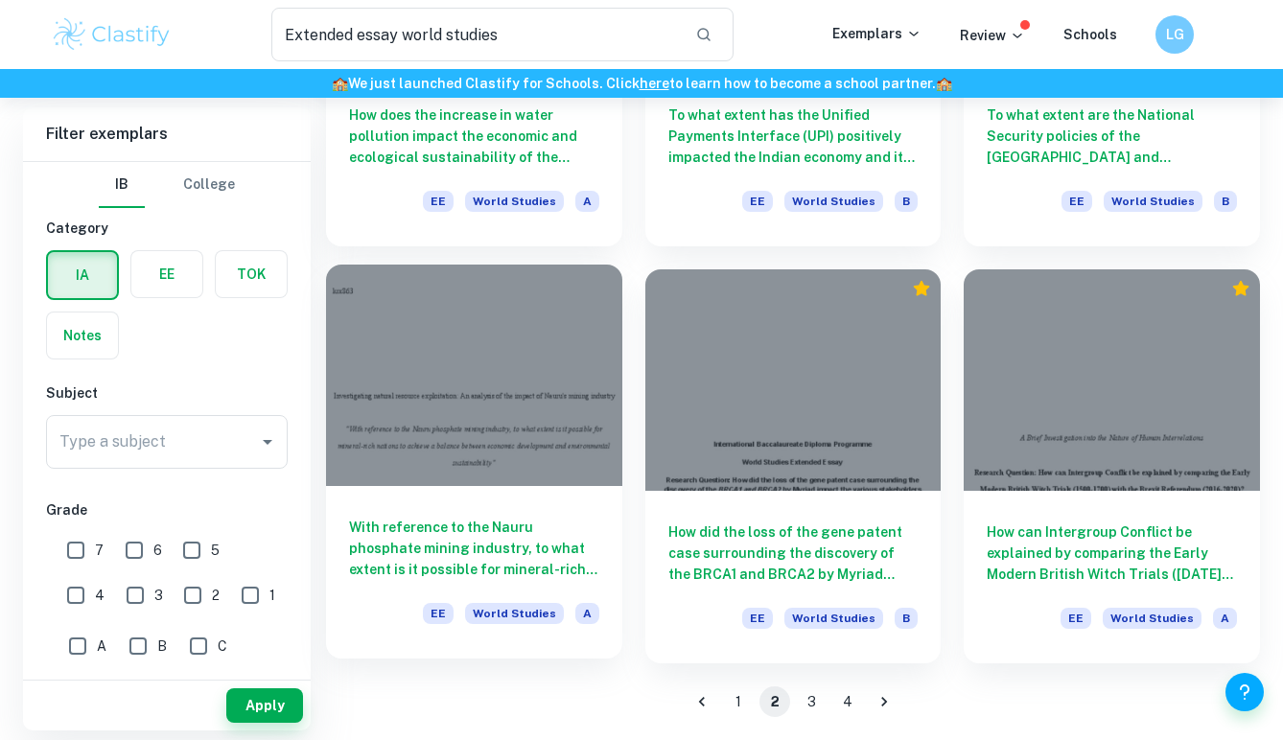
click at [563, 545] on h6 "With reference to the Nauru phosphate mining industry, to what extent is it pos…" at bounding box center [474, 548] width 250 height 63
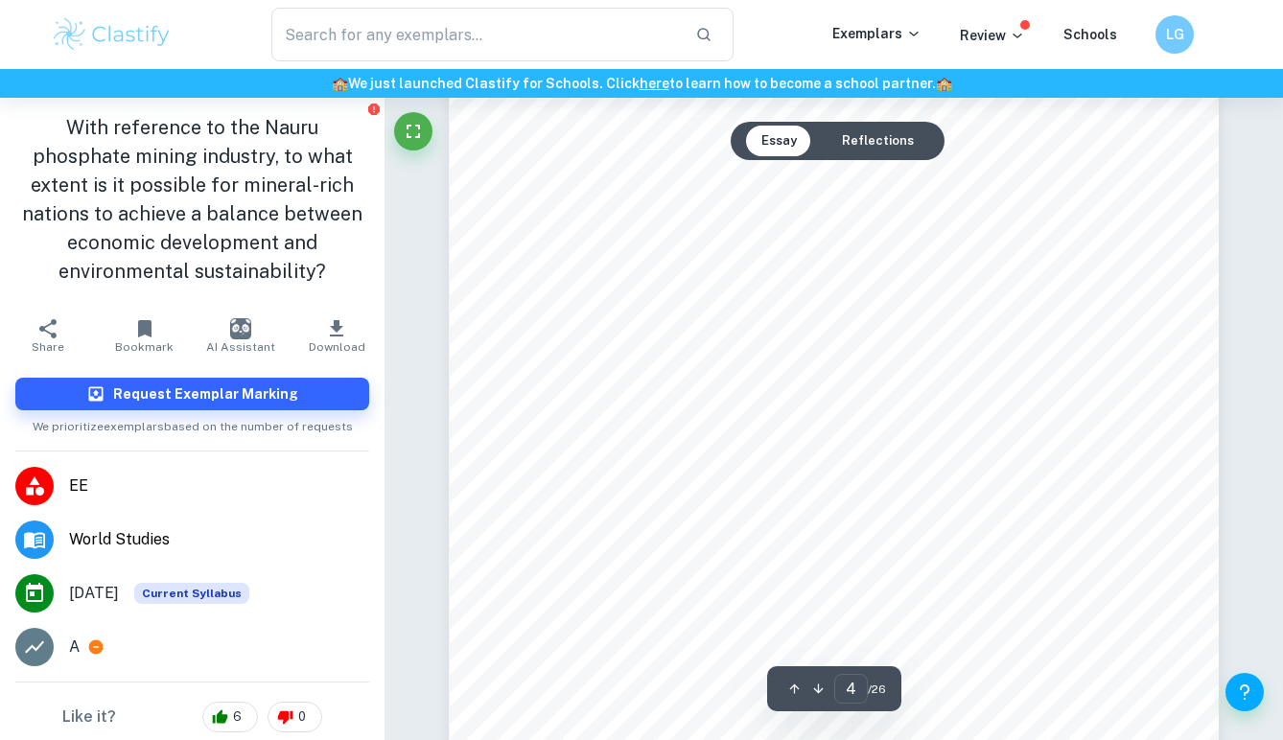
scroll to position [3415, 1]
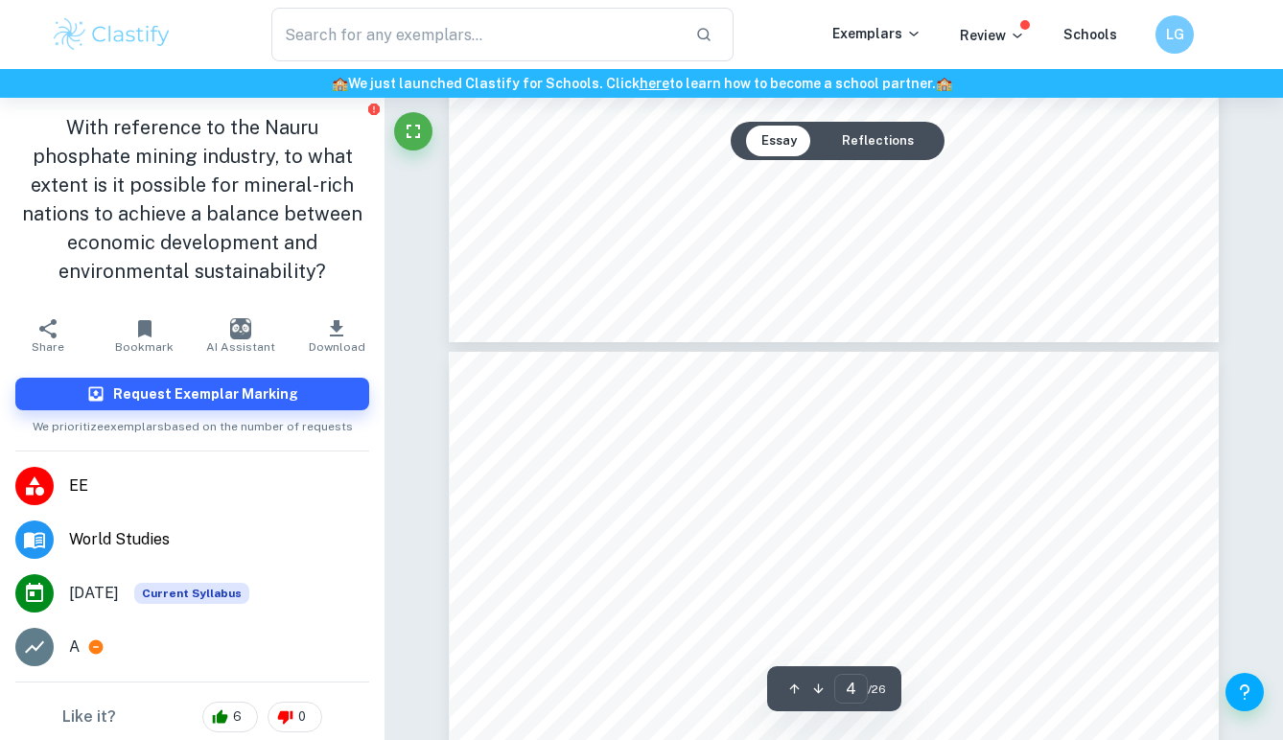
type input "5"
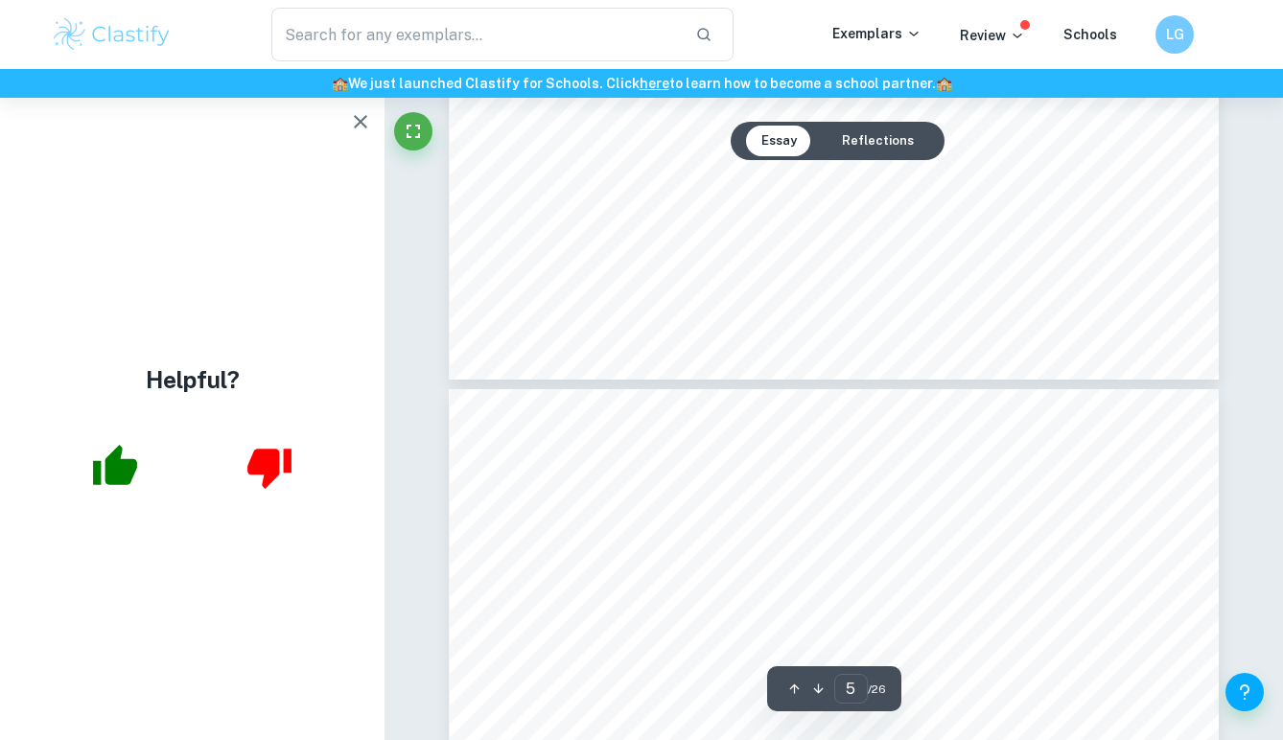
scroll to position [4879, 0]
